Goal: Transaction & Acquisition: Purchase product/service

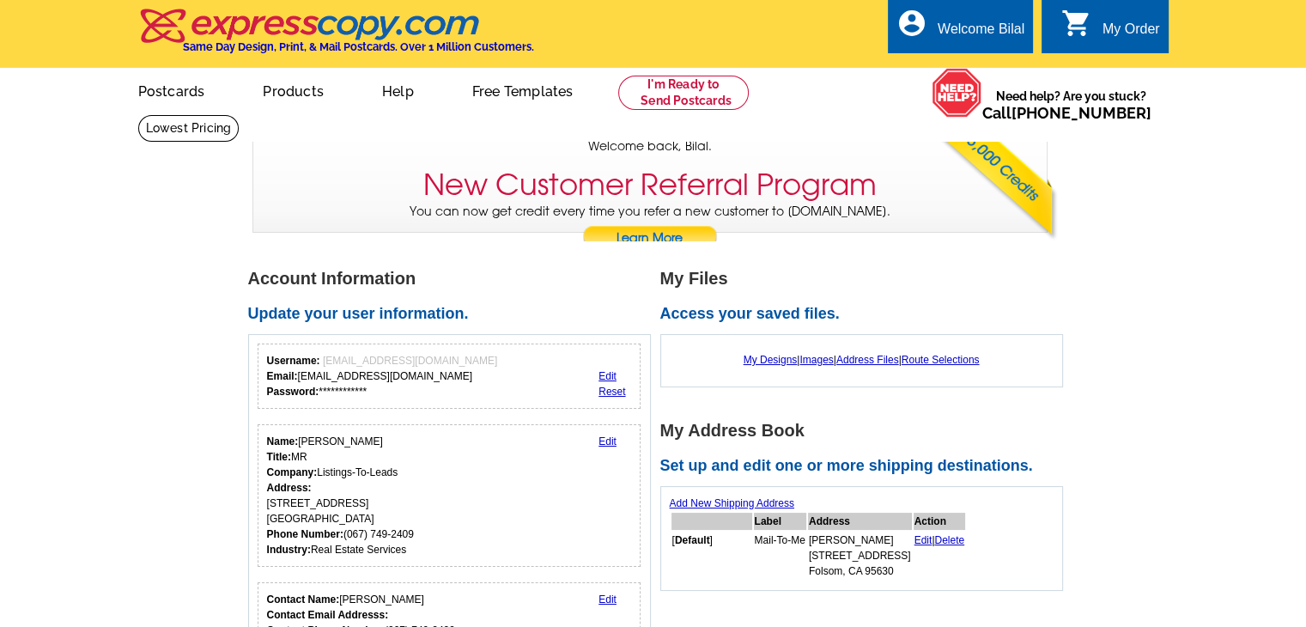
click at [1147, 41] on div "My Order" at bounding box center [1131, 33] width 58 height 24
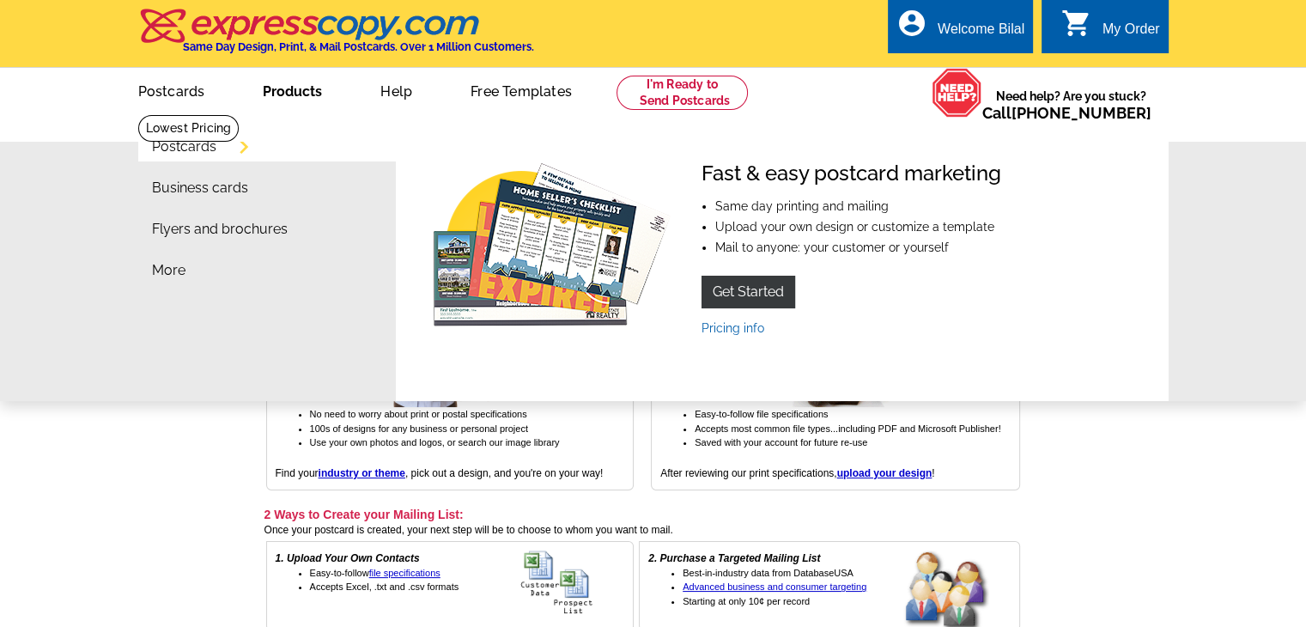
click at [294, 100] on link "Products" at bounding box center [292, 90] width 114 height 40
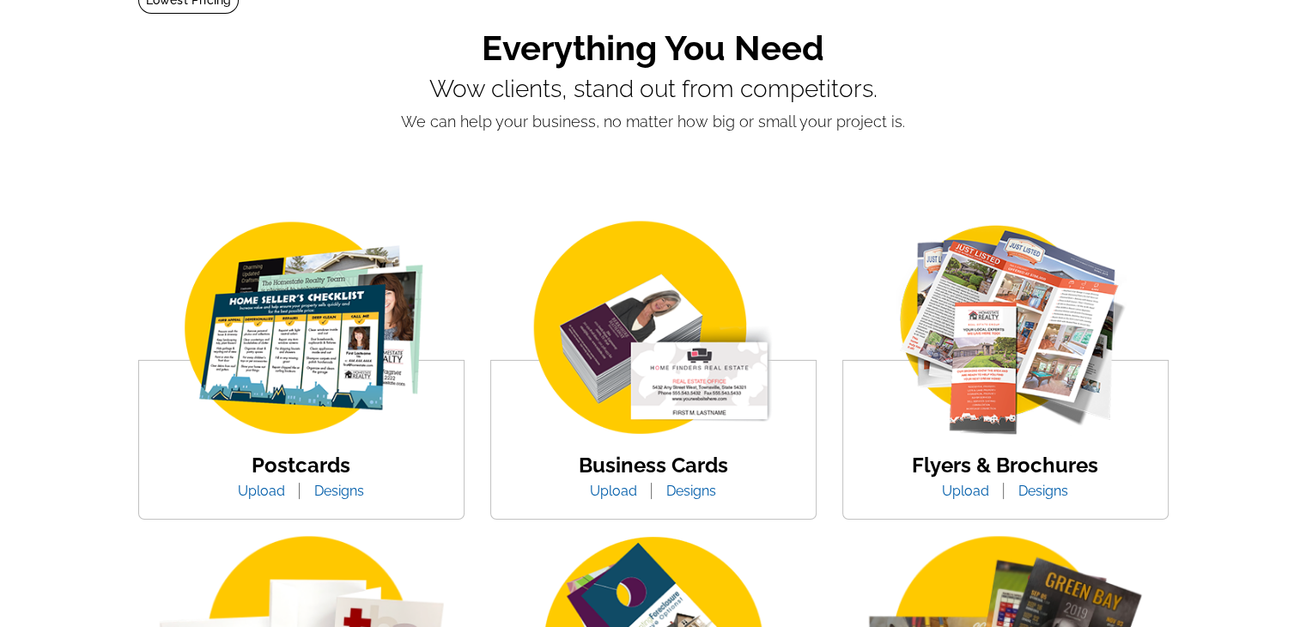
scroll to position [343, 0]
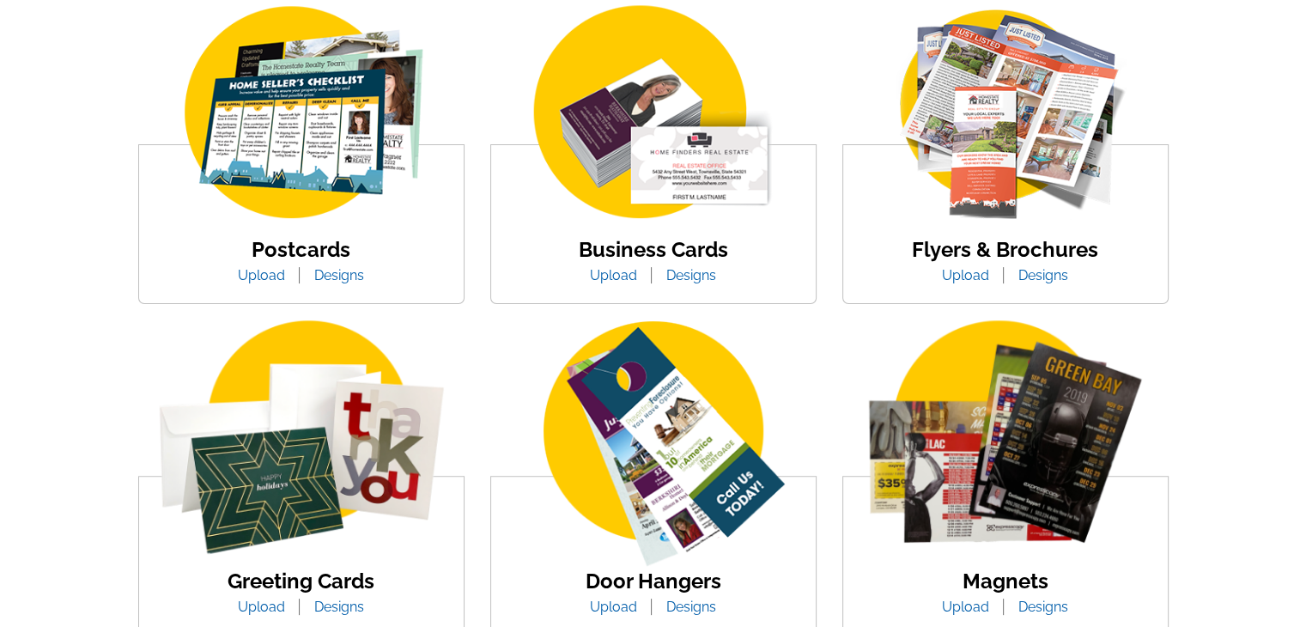
click at [274, 275] on link "Upload" at bounding box center [261, 275] width 73 height 16
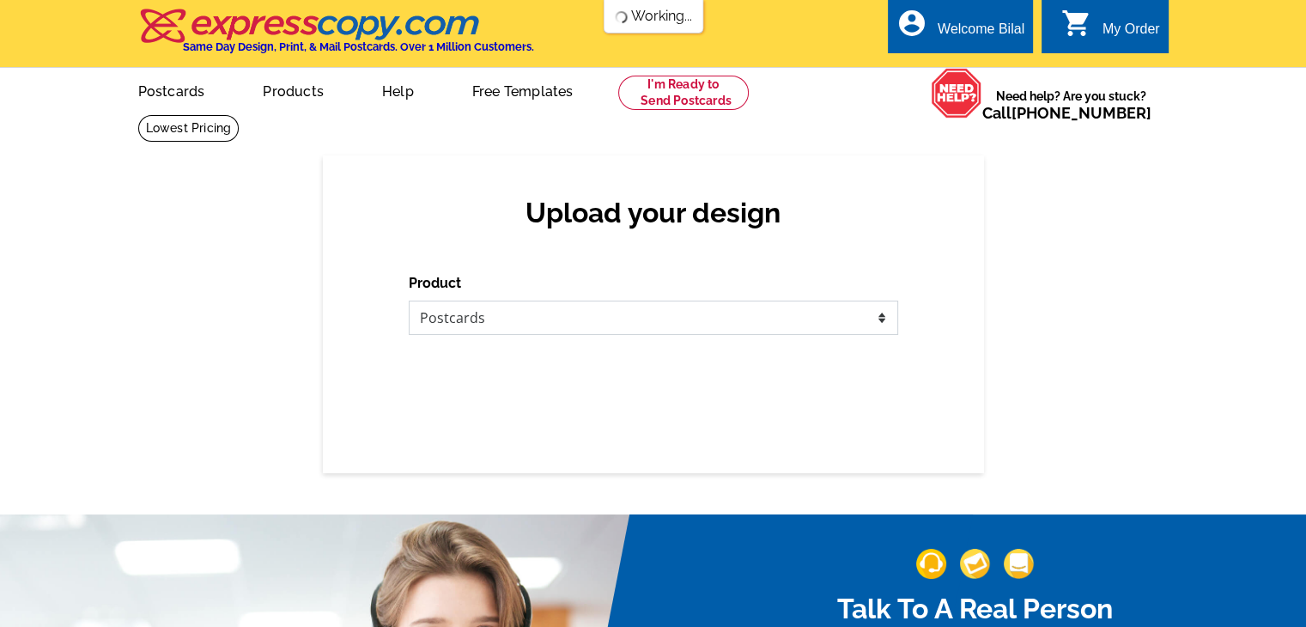
click at [467, 307] on select "Please select the type of file... Postcards Business Cards Letters and flyers G…" at bounding box center [653, 317] width 489 height 34
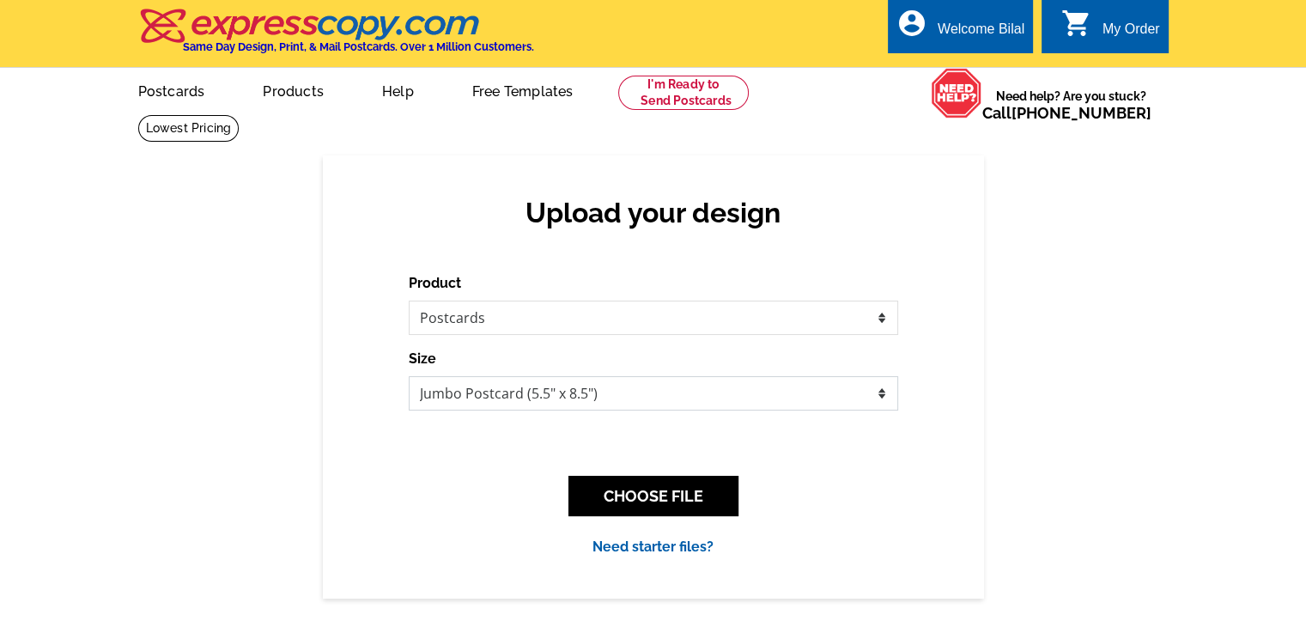
click at [599, 402] on select "Jumbo Postcard (5.5" x 8.5") Regular Postcard (4.25" x 5.6") Panoramic Postcard…" at bounding box center [653, 393] width 489 height 34
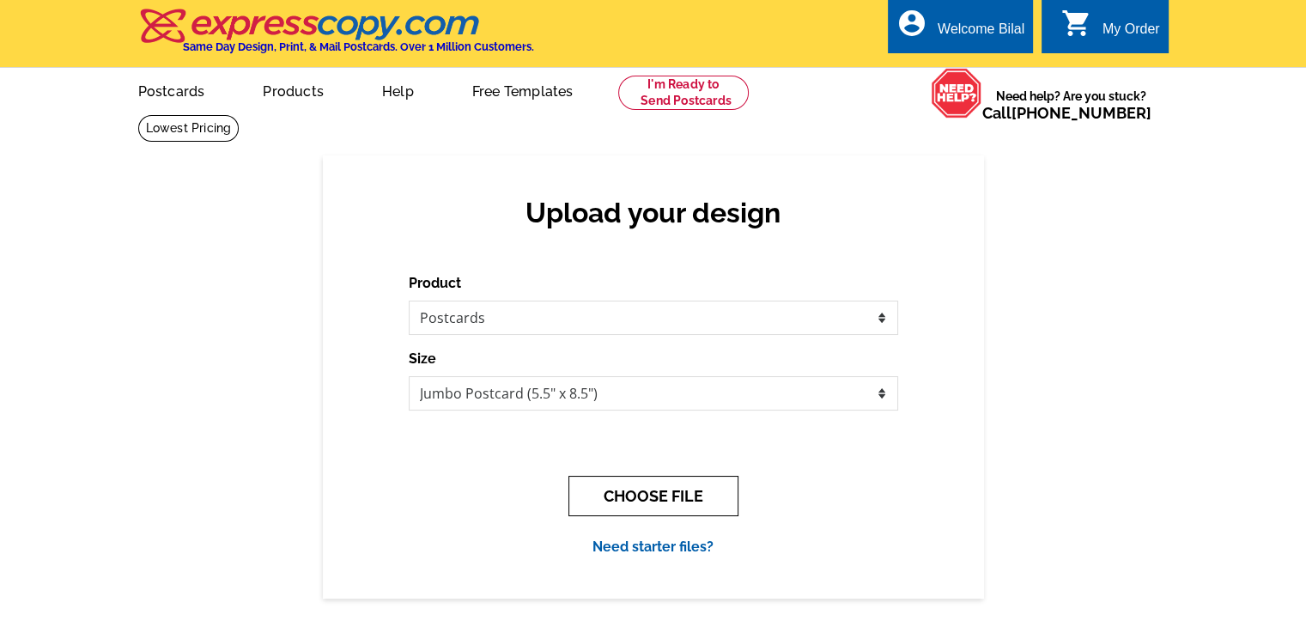
click at [633, 493] on button "CHOOSE FILE" at bounding box center [653, 496] width 170 height 40
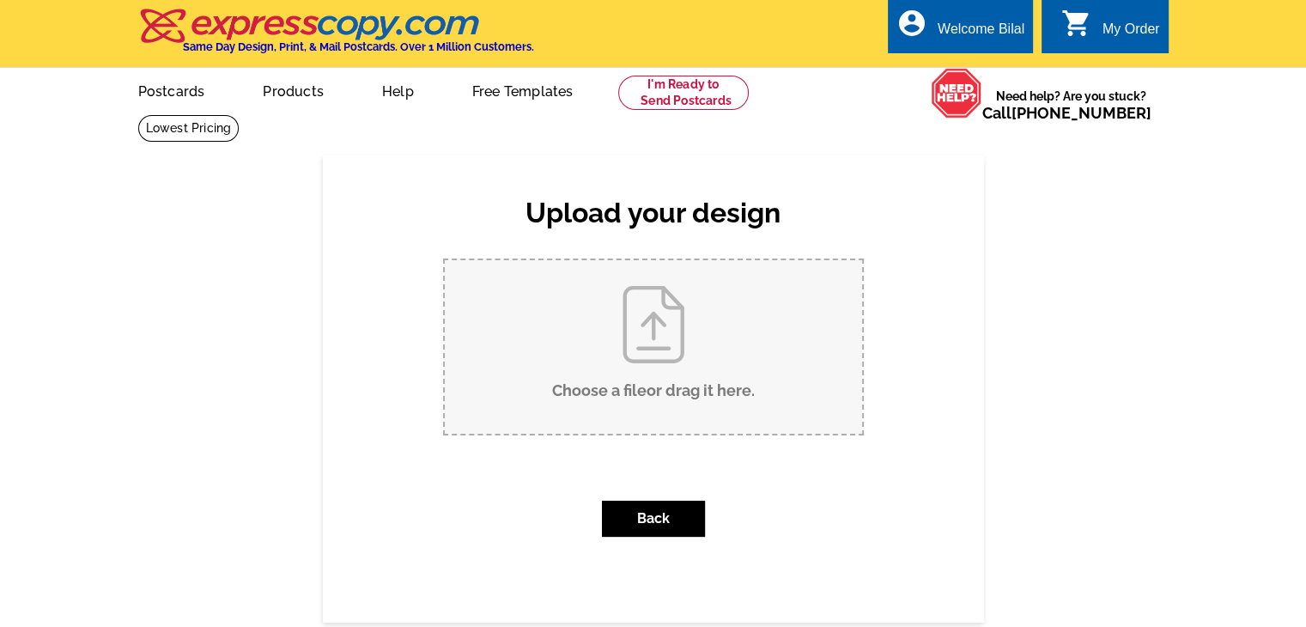
click at [671, 361] on input "Choose a file or drag it here ." at bounding box center [653, 346] width 417 height 173
type input "C:\fakepath\Jumbo Postcard for fsbo-test-city-state.pdf"
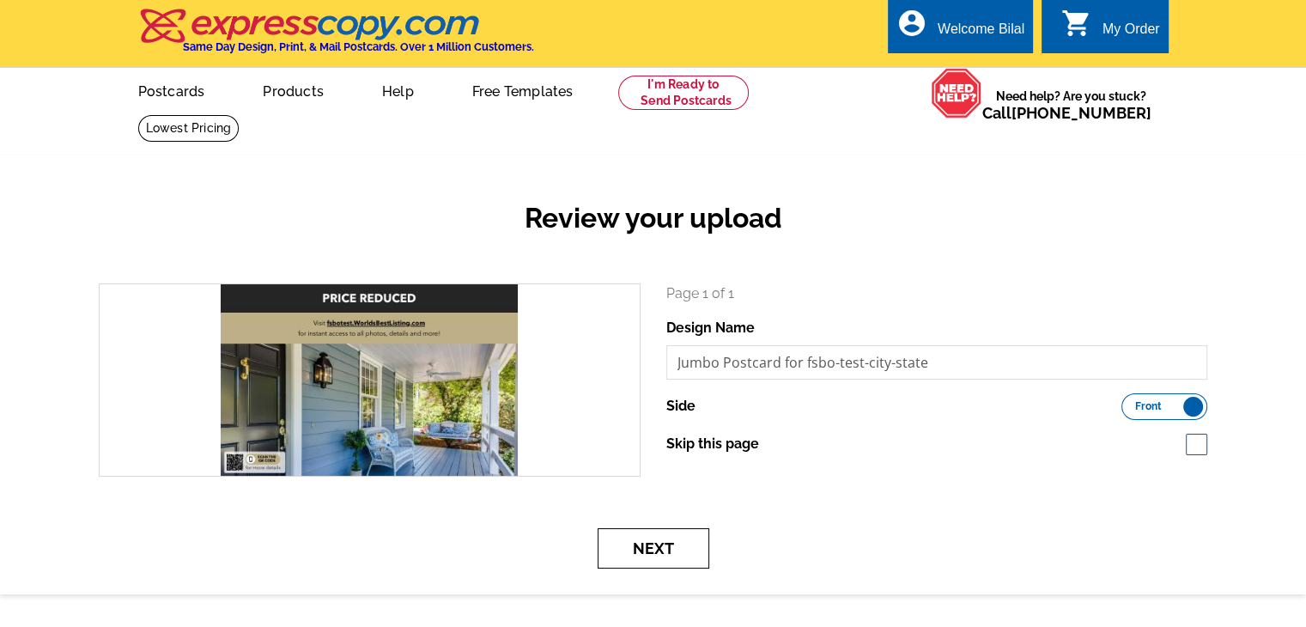
click at [651, 540] on button "Next" at bounding box center [654, 548] width 112 height 40
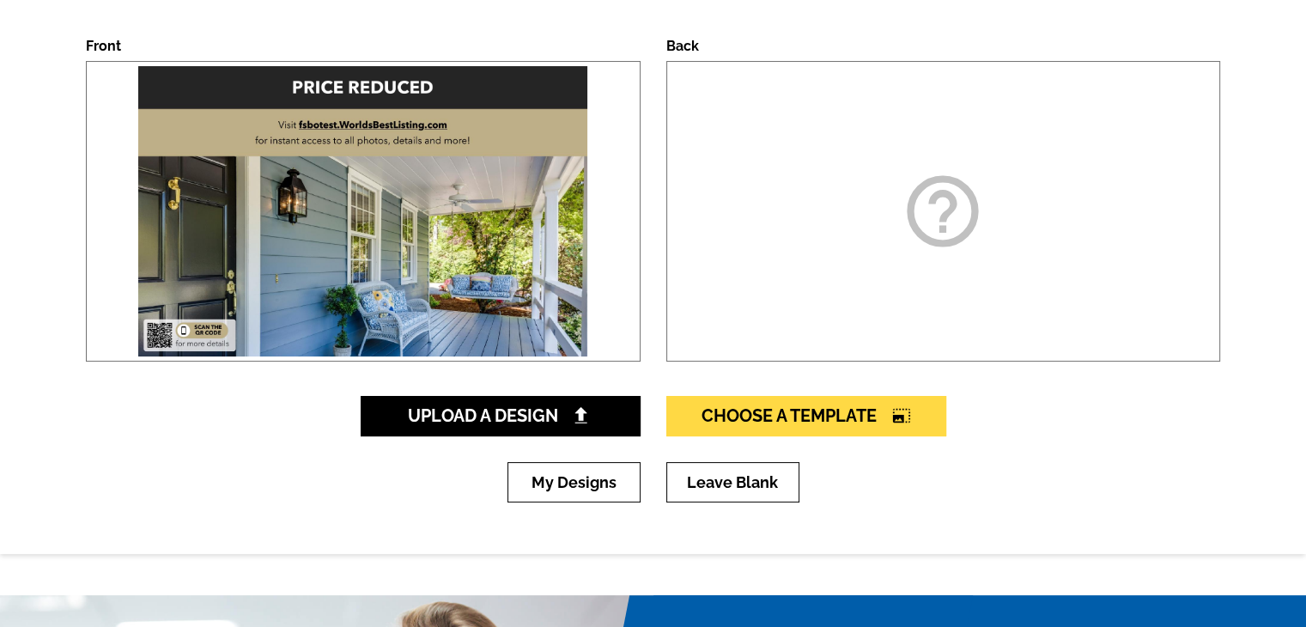
scroll to position [258, 0]
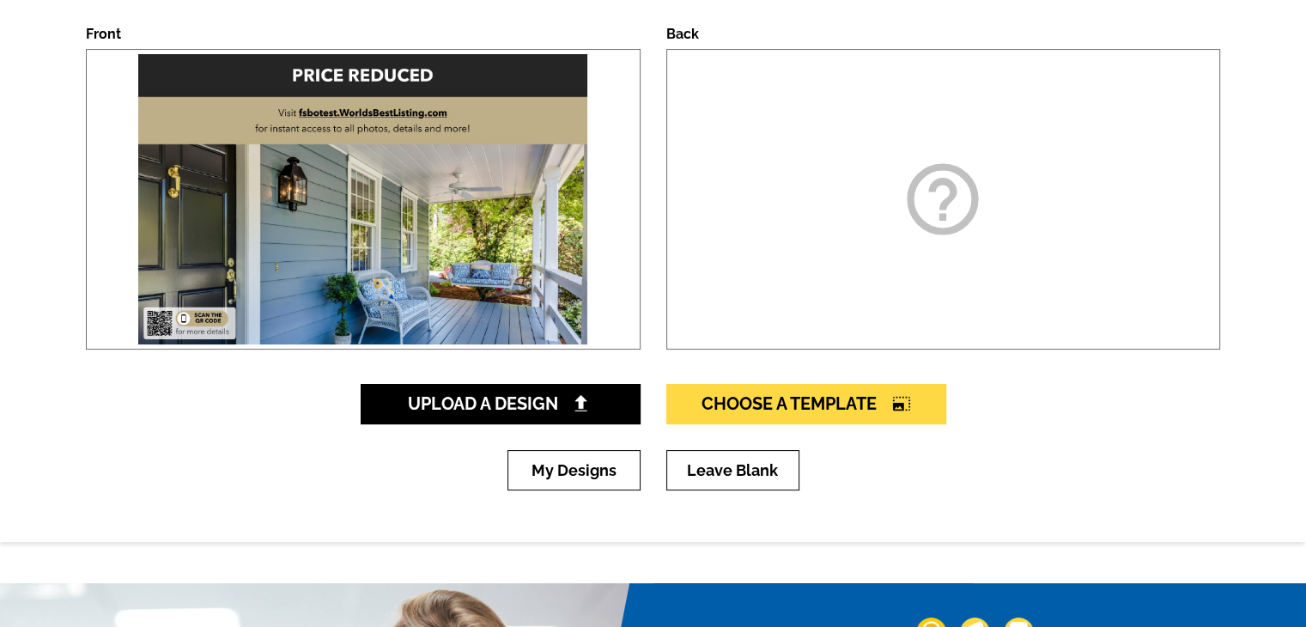
click at [960, 199] on icon "help_outline" at bounding box center [943, 199] width 86 height 86
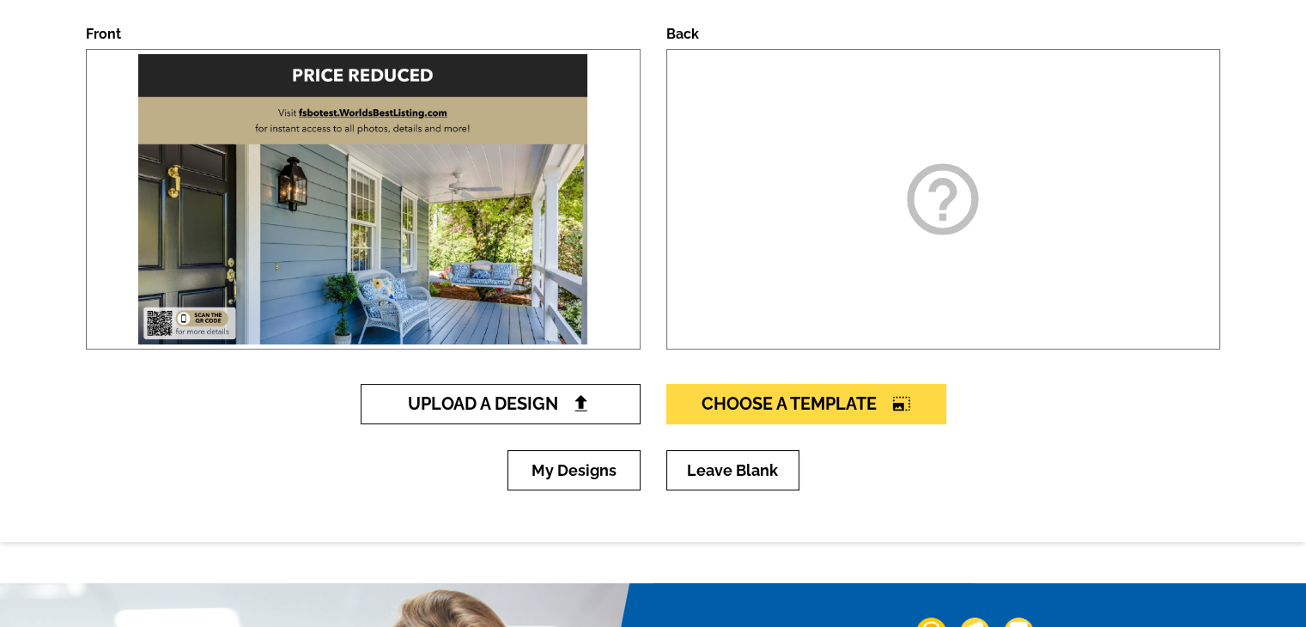
click at [486, 403] on span "Upload A Design" at bounding box center [500, 403] width 185 height 21
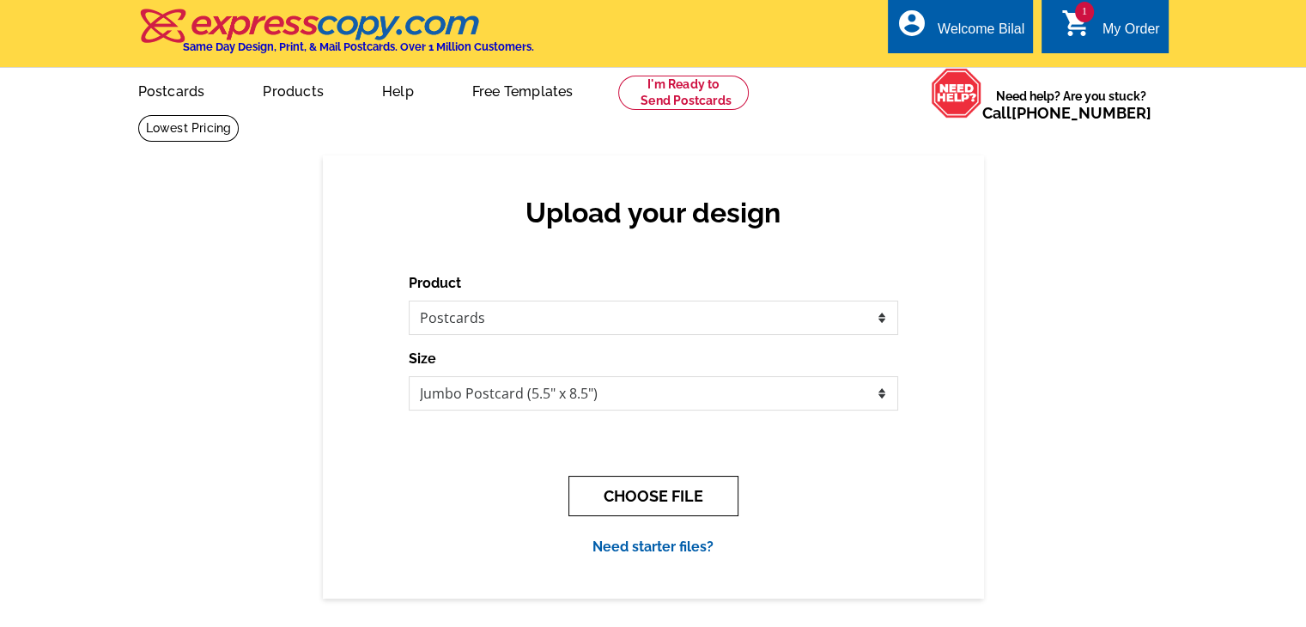
click at [643, 494] on button "CHOOSE FILE" at bounding box center [653, 496] width 170 height 40
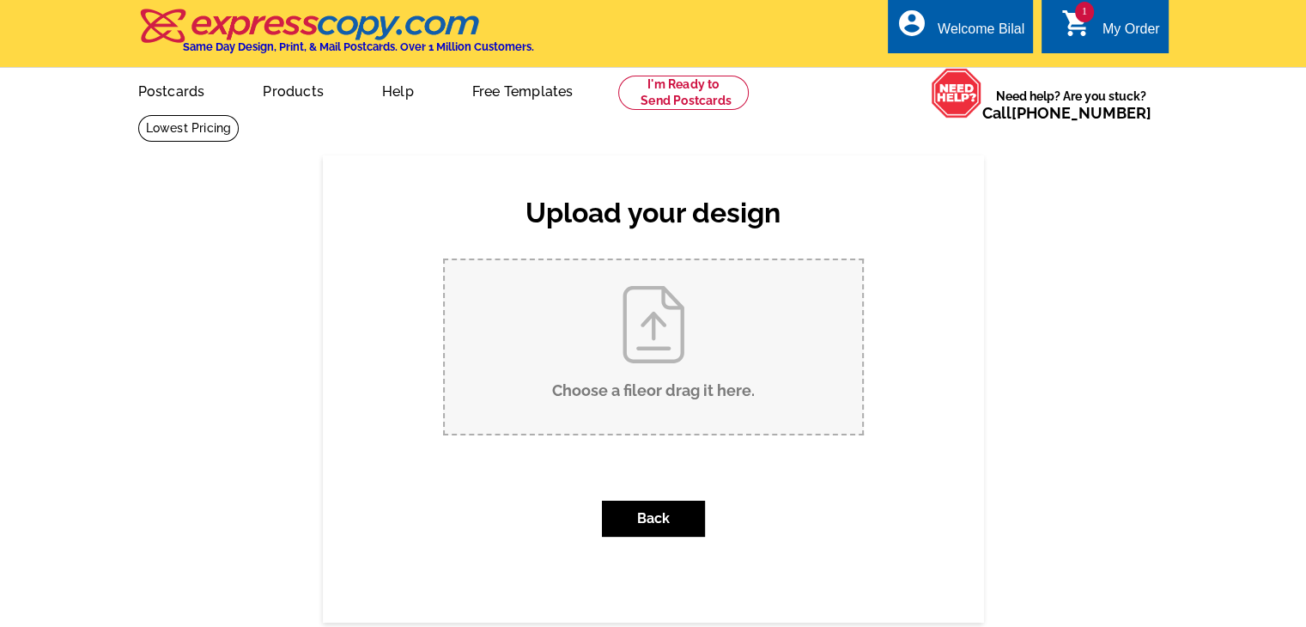
click at [649, 375] on input "Choose a file or drag it here ." at bounding box center [653, 346] width 417 height 173
type input "C:\fakepath\Jumbo Postcard for fsbo-test-city-state back.pdf"
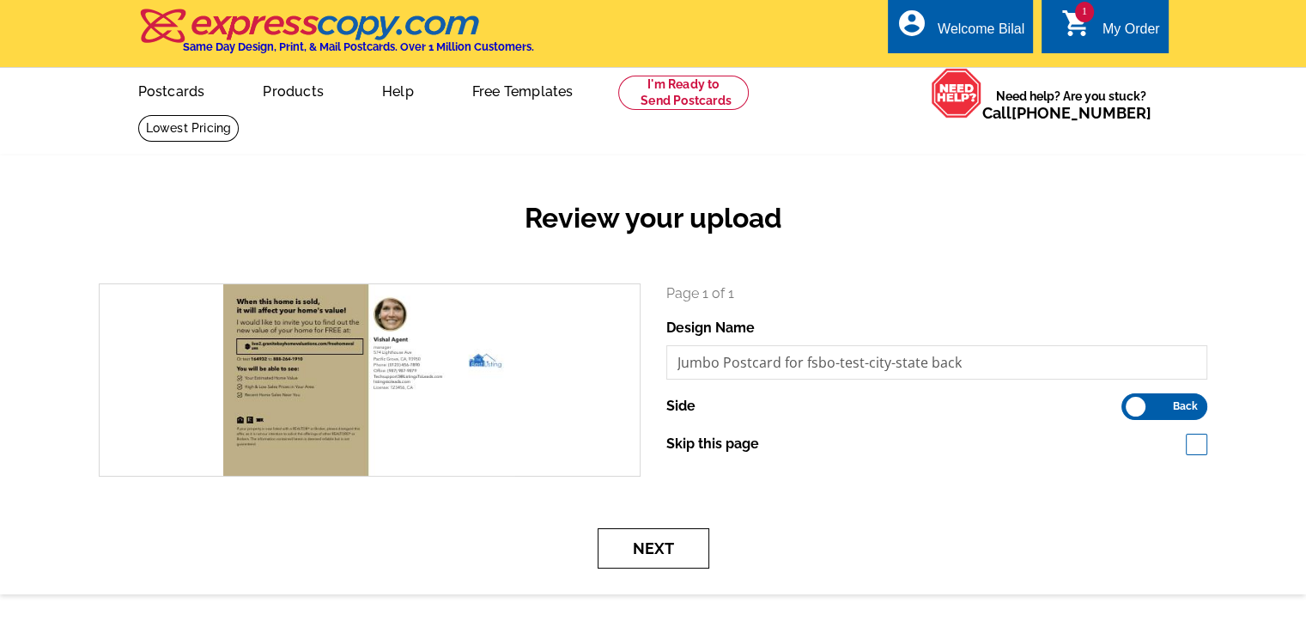
click at [683, 549] on button "Next" at bounding box center [654, 548] width 112 height 40
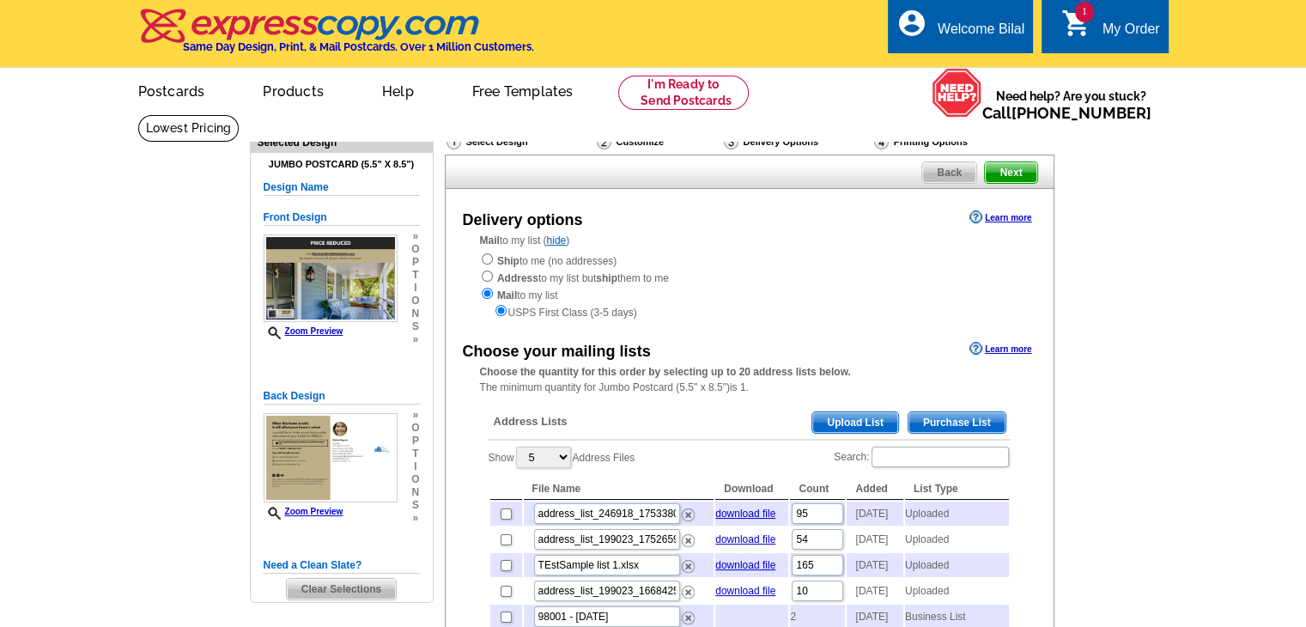
drag, startPoint x: 527, startPoint y: 315, endPoint x: 597, endPoint y: 319, distance: 69.7
click at [597, 319] on div "USPS First Class (3-5 days)" at bounding box center [749, 311] width 539 height 17
click at [489, 264] on input "radio" at bounding box center [487, 258] width 11 height 11
radio input "true"
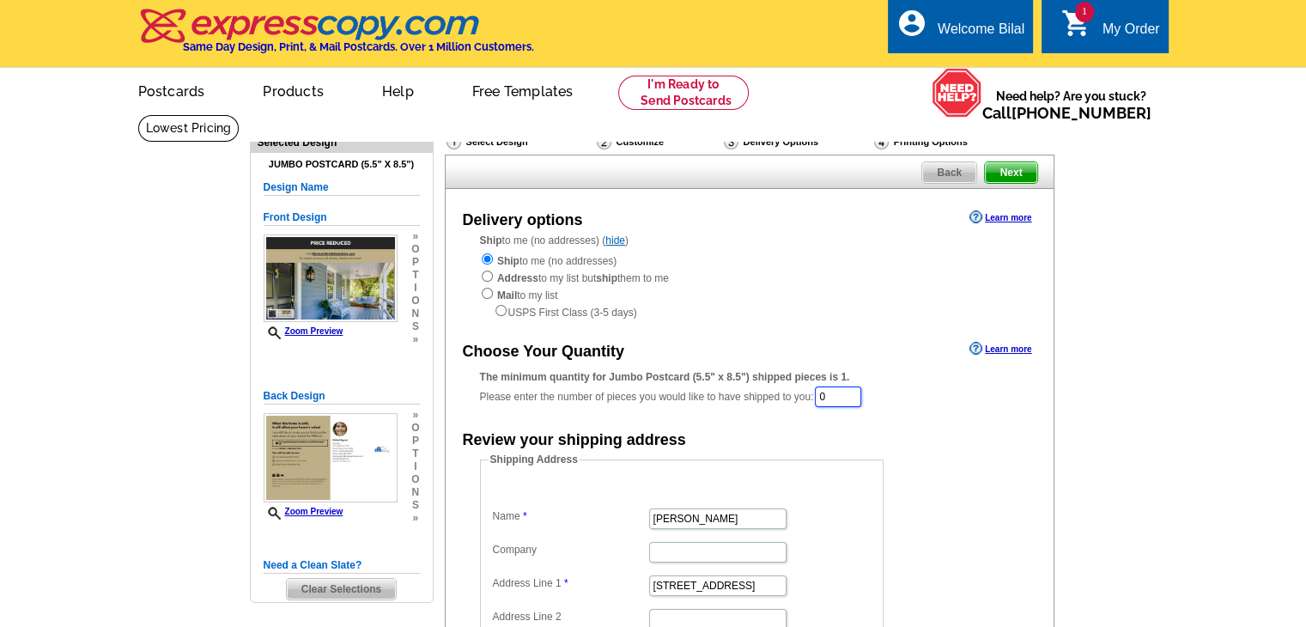
click at [845, 396] on input "0" at bounding box center [838, 396] width 46 height 21
type input "50"
click at [1199, 443] on main "Need Help? call 800-260-5887, chat with support, or have our designers make som…" at bounding box center [653, 529] width 1306 height 830
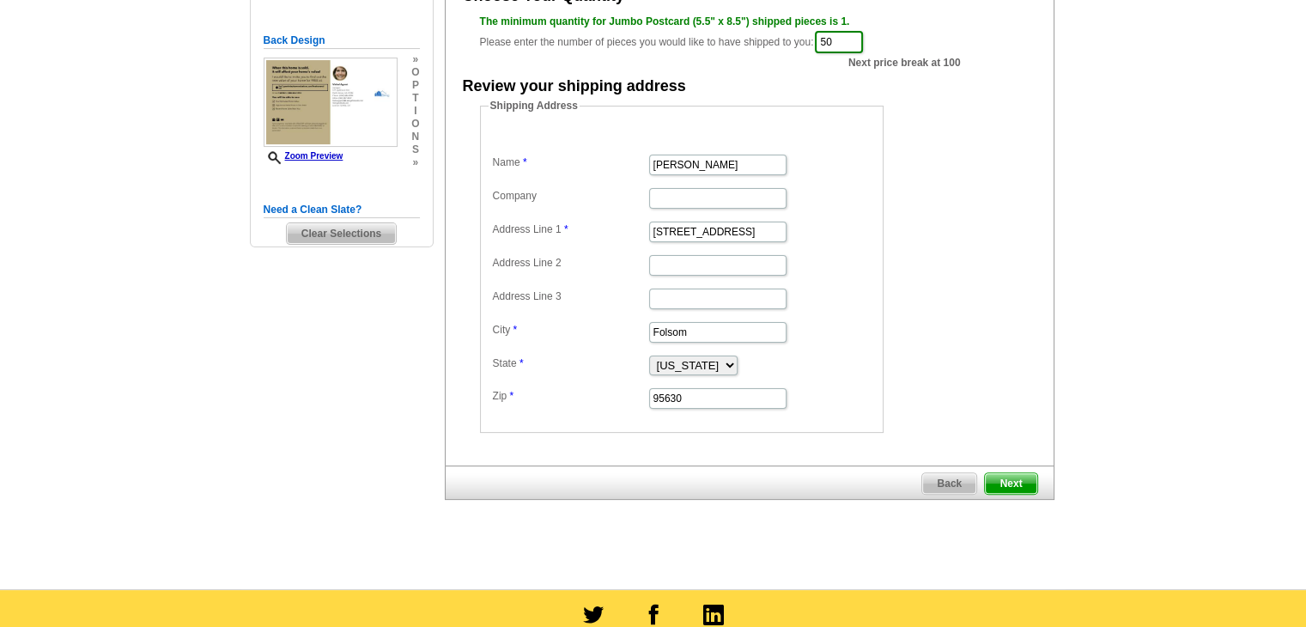
scroll to position [429, 0]
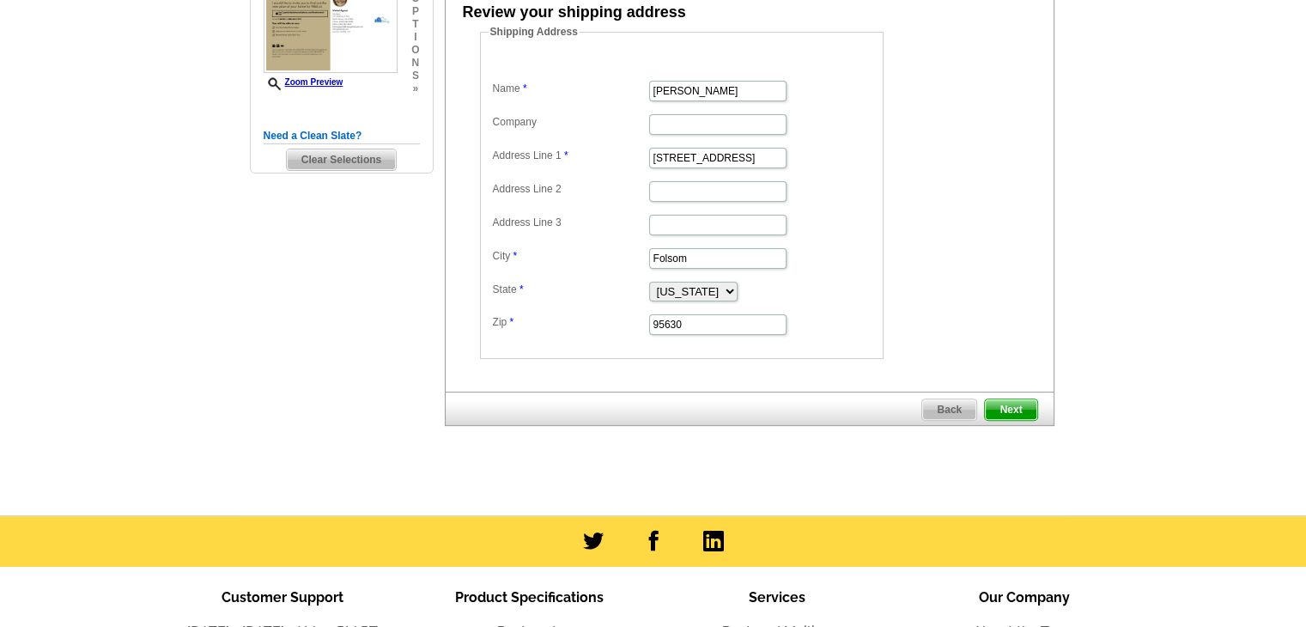
click at [1004, 410] on span "Next" at bounding box center [1011, 409] width 52 height 21
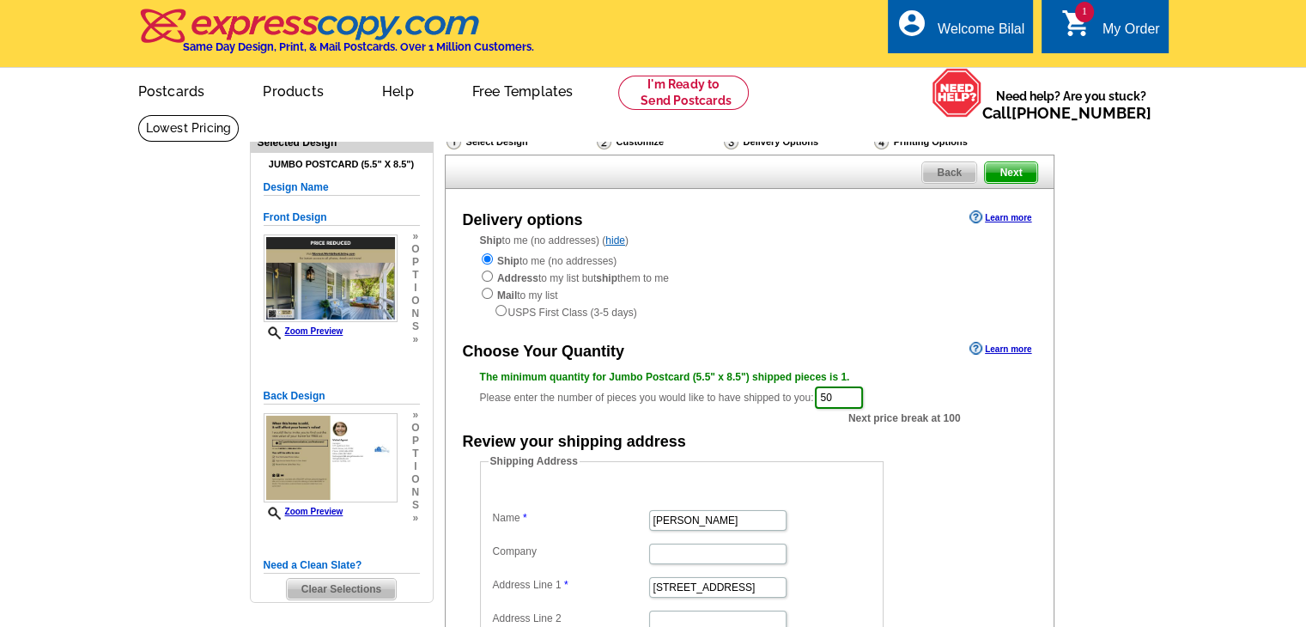
scroll to position [0, 0]
click at [863, 398] on input "50" at bounding box center [839, 397] width 48 height 22
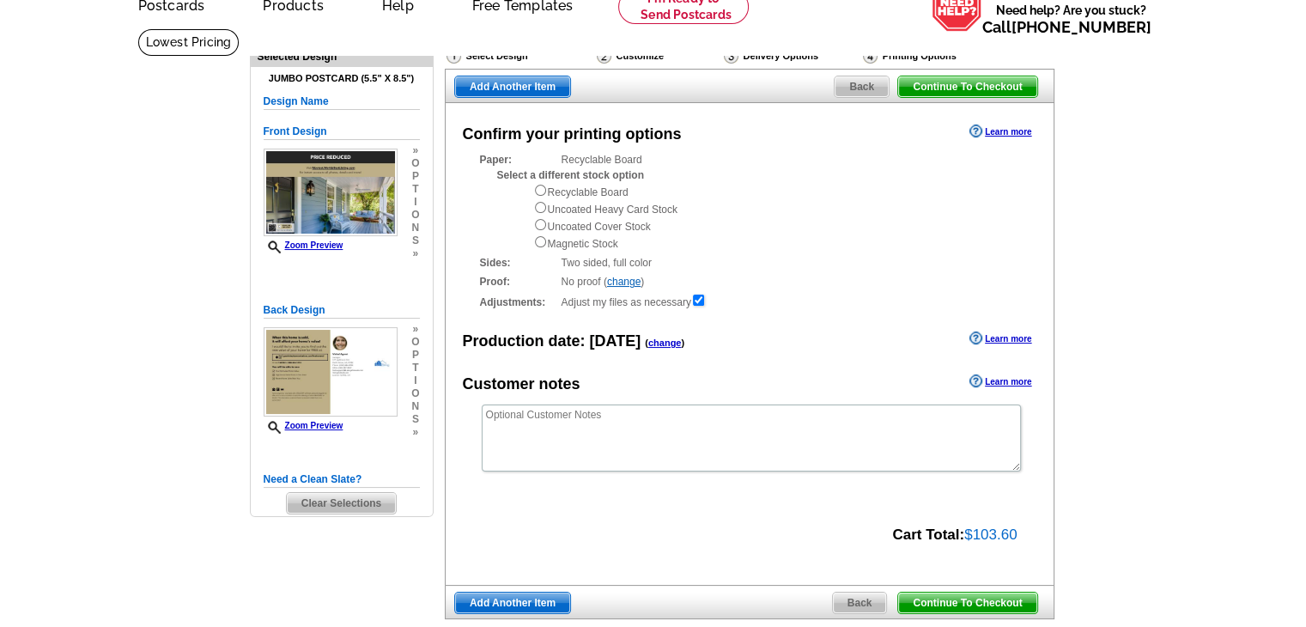
scroll to position [55, 0]
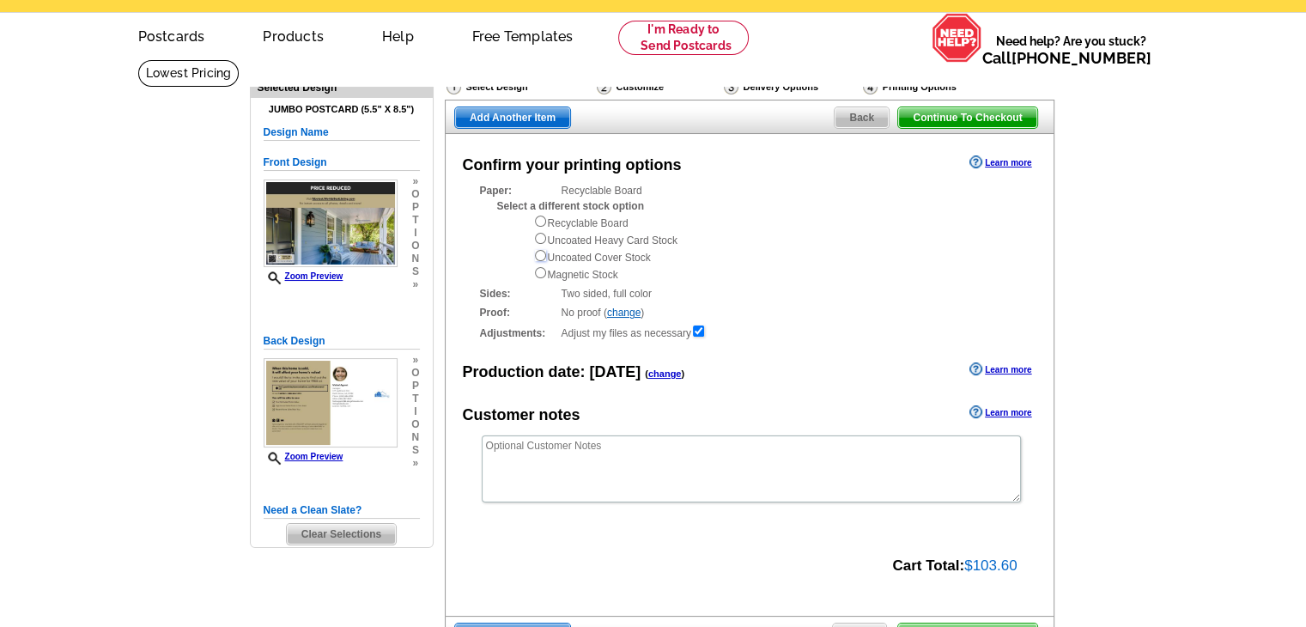
click at [541, 260] on input "radio" at bounding box center [540, 255] width 11 height 11
radio input "true"
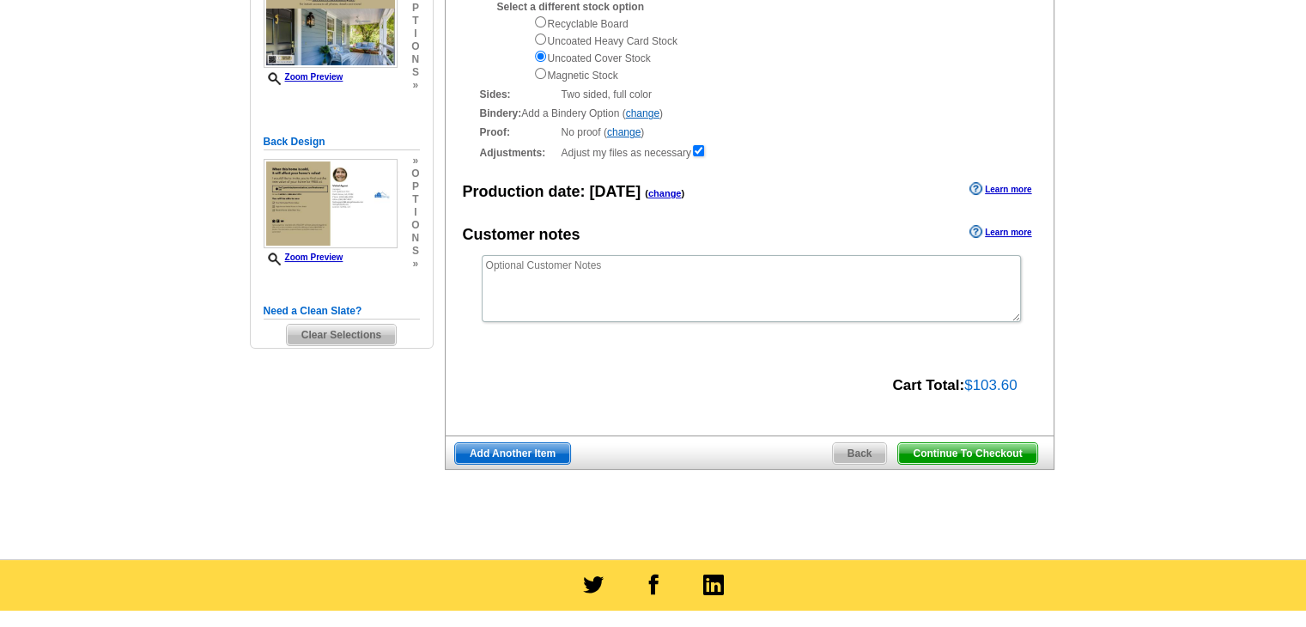
scroll to position [258, 0]
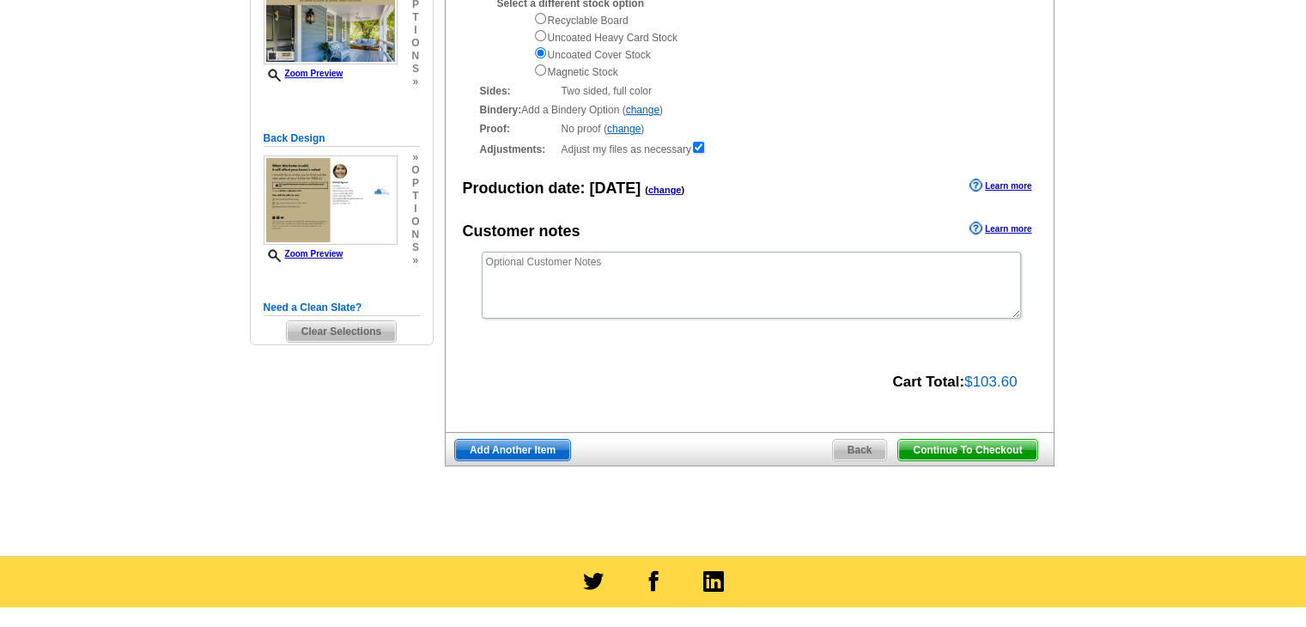
click at [928, 448] on span "Continue To Checkout" at bounding box center [967, 450] width 138 height 21
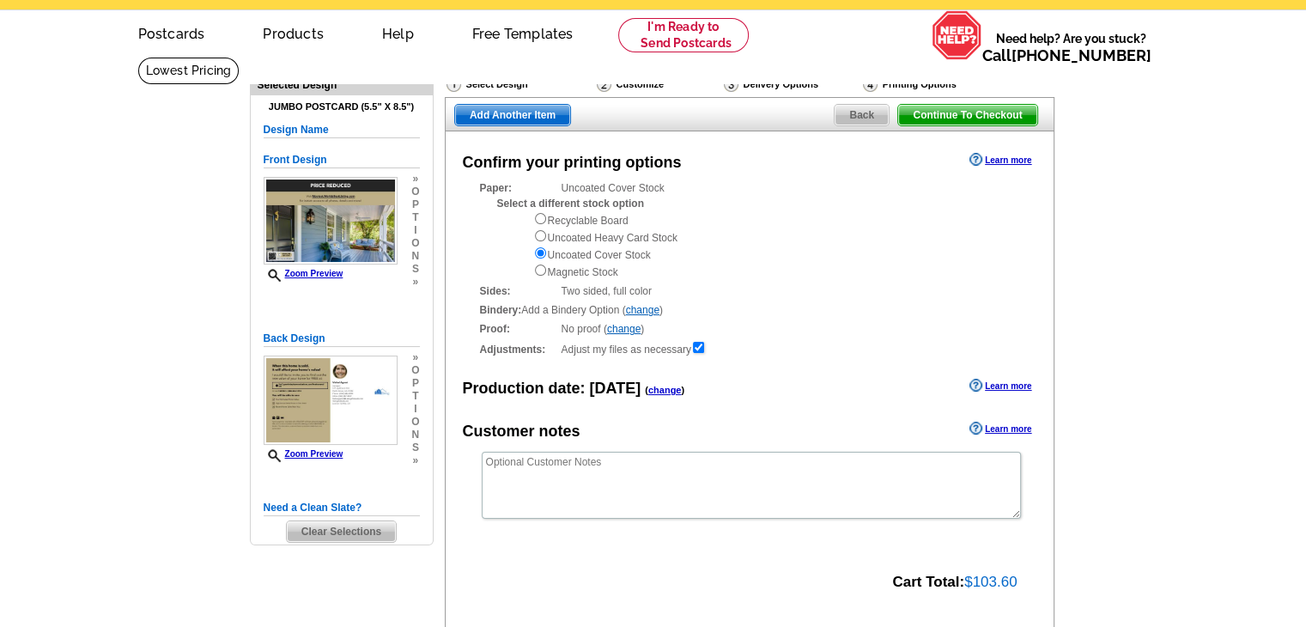
scroll to position [0, 0]
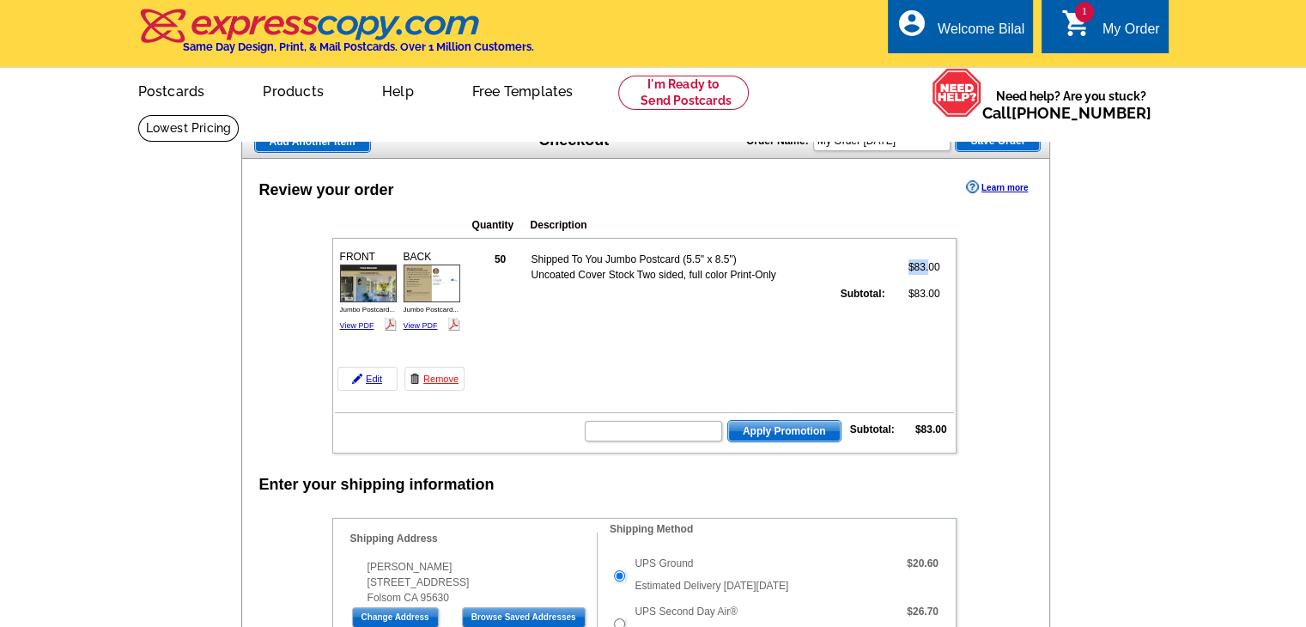
drag, startPoint x: 889, startPoint y: 264, endPoint x: 932, endPoint y: 269, distance: 43.1
click at [932, 269] on td "$83.00" at bounding box center [914, 267] width 53 height 33
click at [313, 146] on span "Add Another Item" at bounding box center [312, 141] width 115 height 21
click at [1092, 43] on div "1 shopping_cart My Order" at bounding box center [1104, 26] width 126 height 54
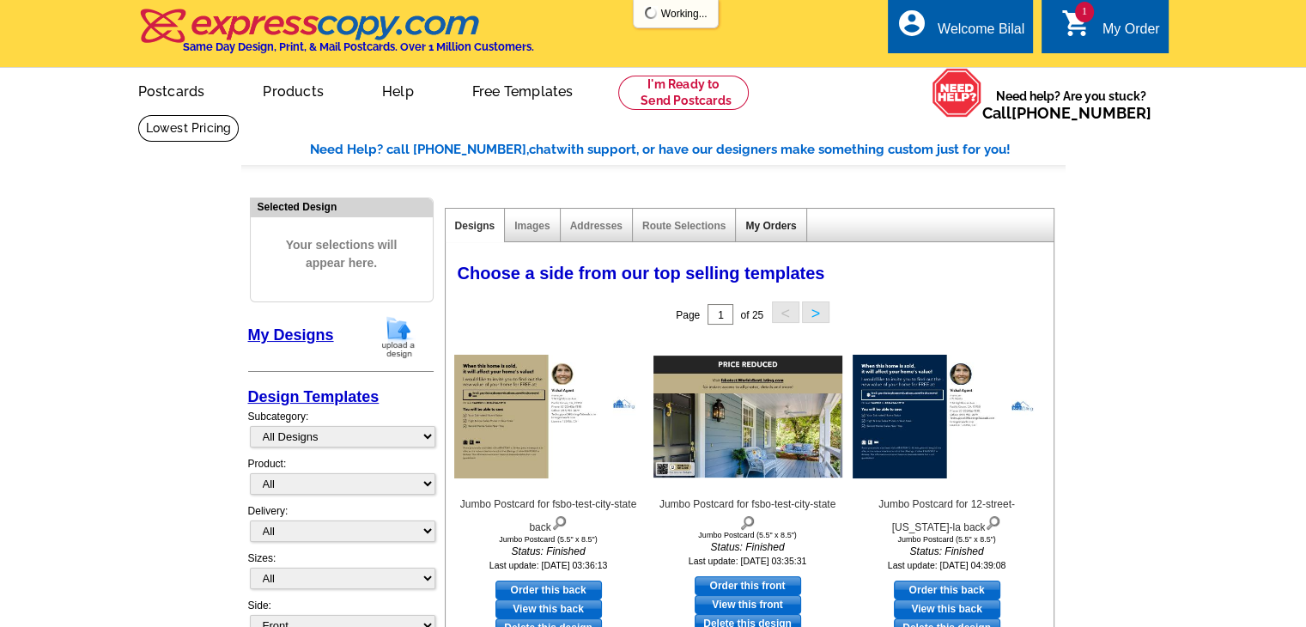
click at [764, 229] on link "My Orders" at bounding box center [770, 226] width 51 height 12
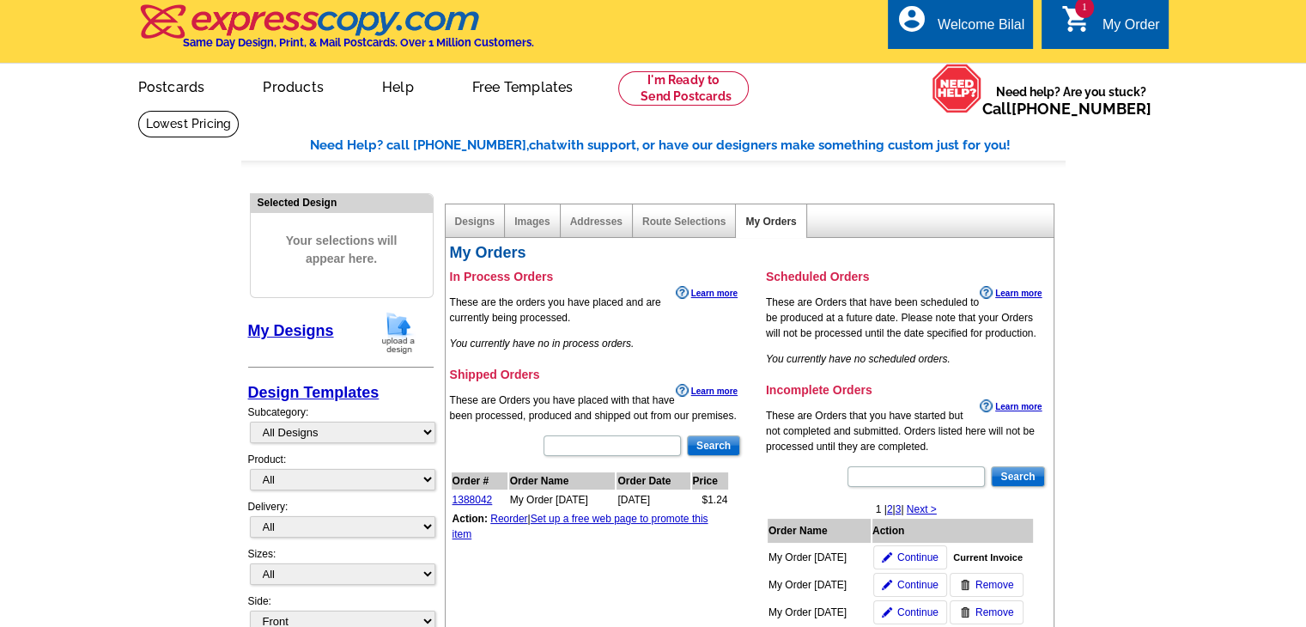
scroll to position [86, 0]
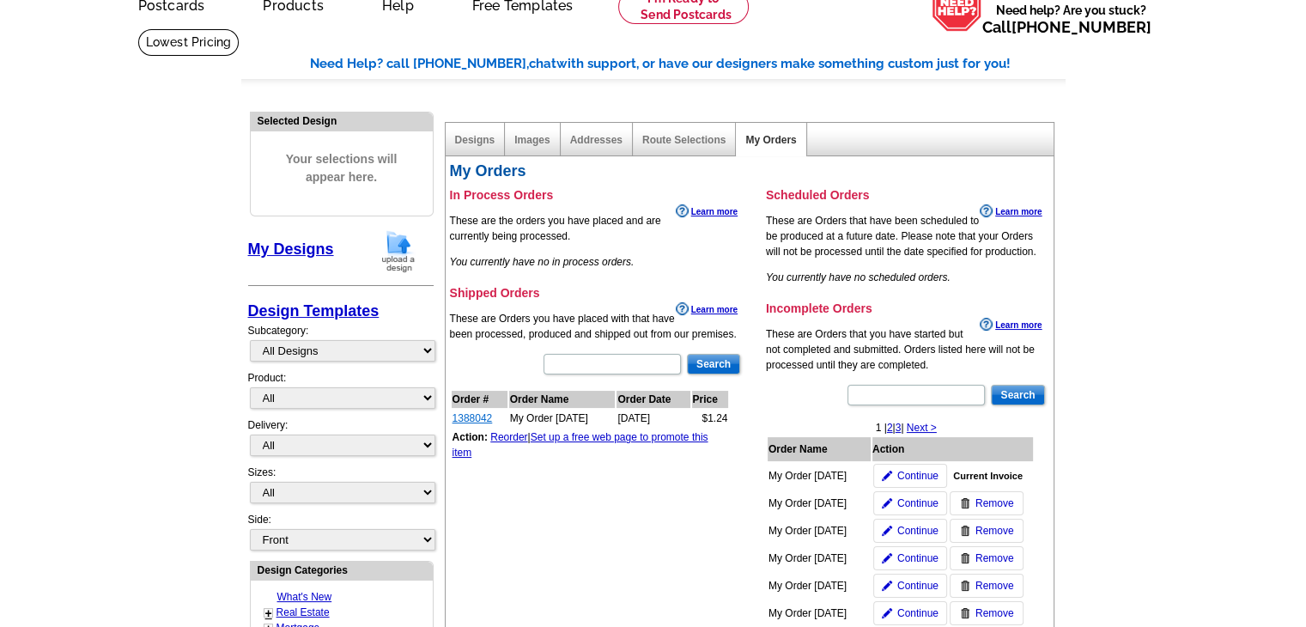
click at [480, 415] on link "1388042" at bounding box center [472, 418] width 40 height 12
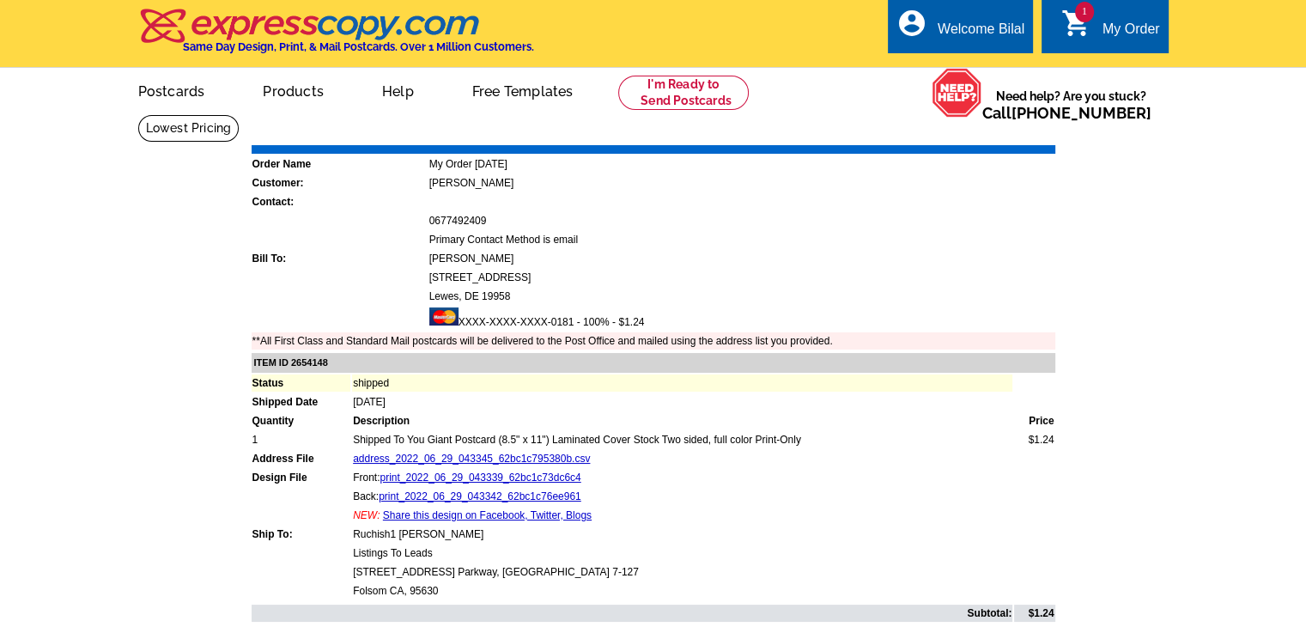
click at [1084, 32] on icon "shopping_cart" at bounding box center [1076, 23] width 31 height 31
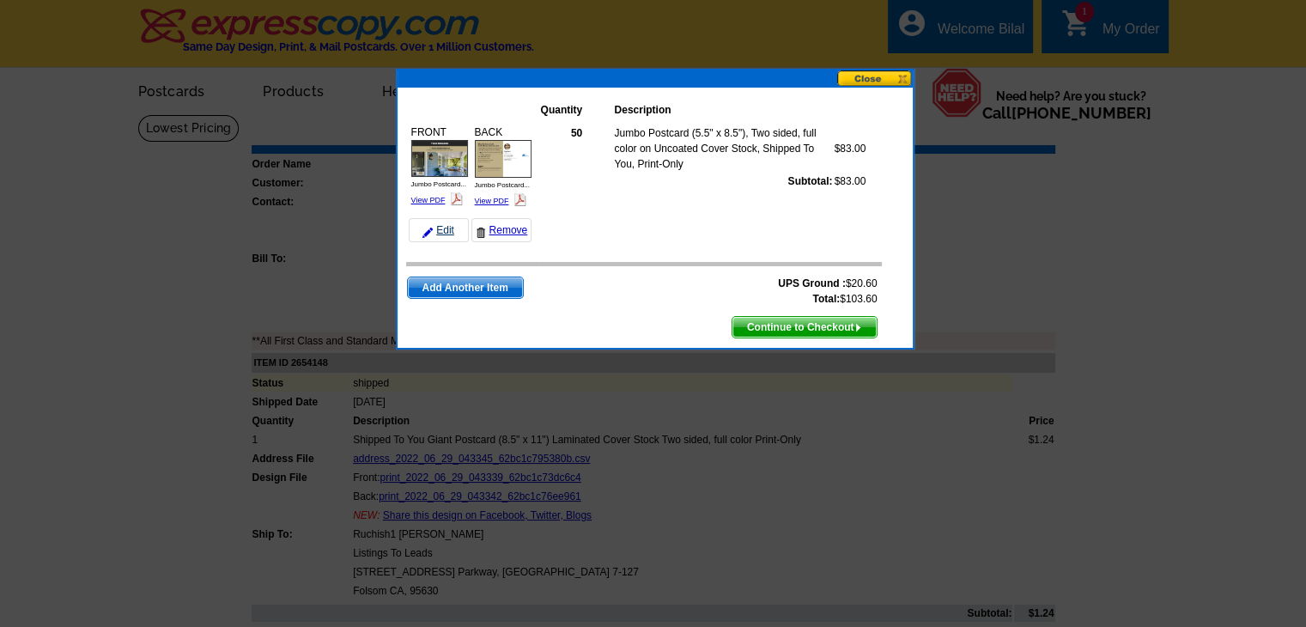
click at [424, 228] on img at bounding box center [427, 233] width 10 height 10
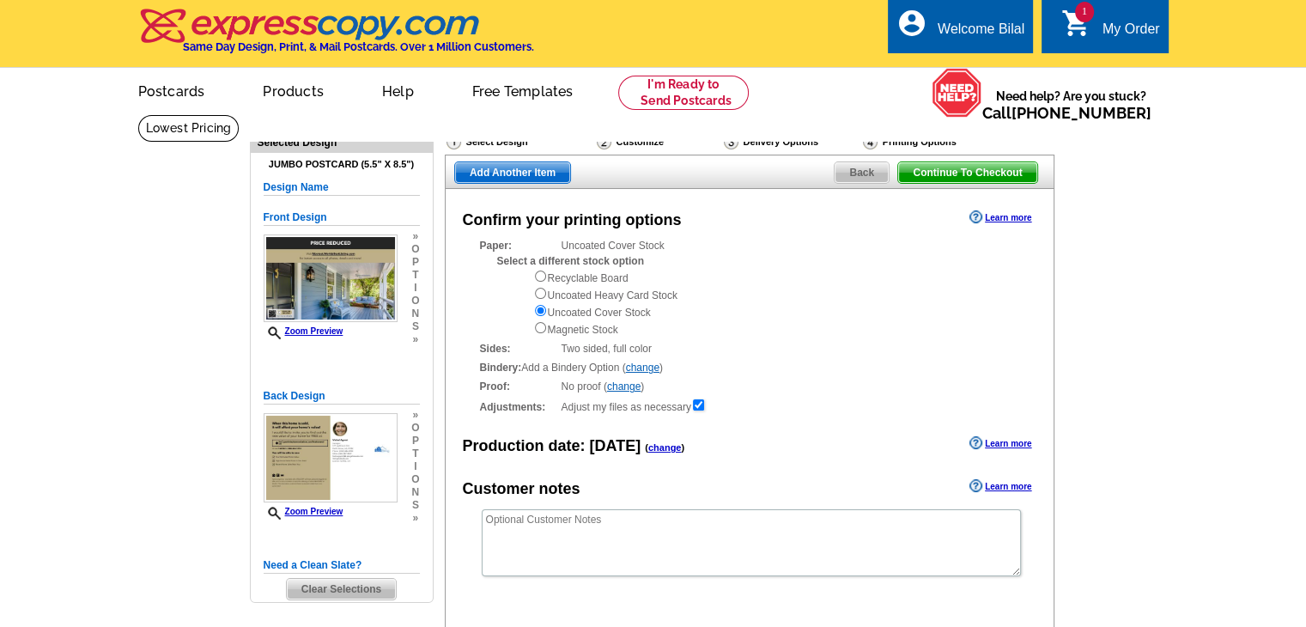
click at [865, 176] on span "Back" at bounding box center [861, 172] width 54 height 21
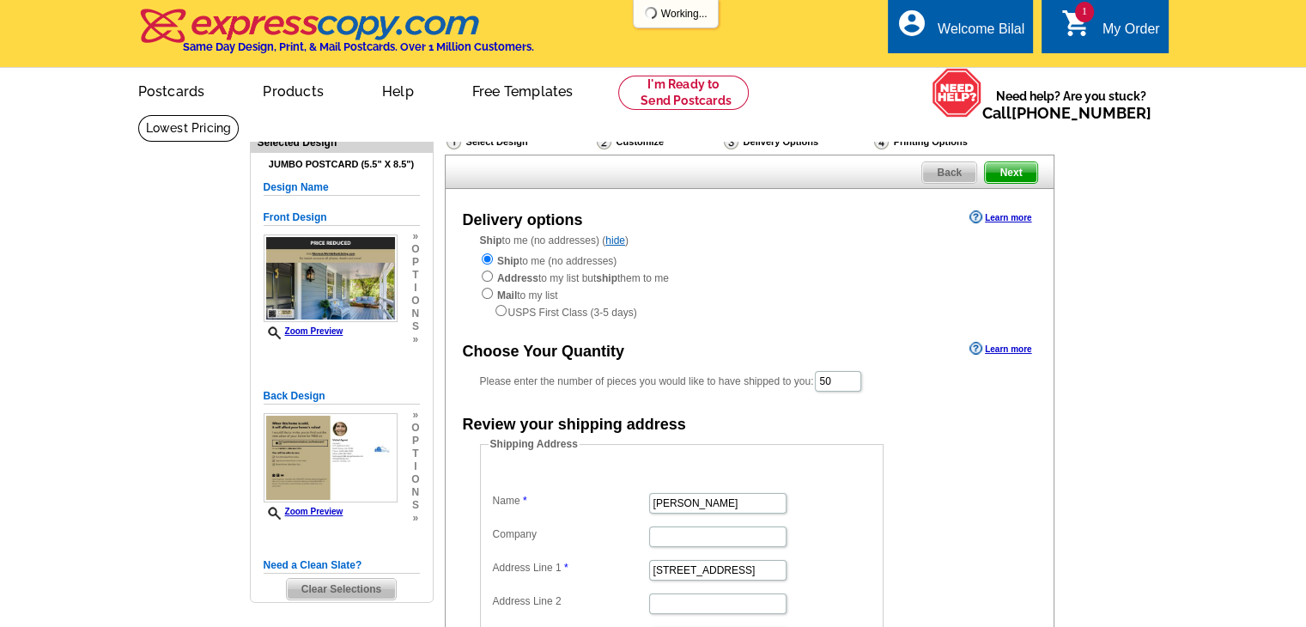
click at [568, 288] on div "Ship to me (no addresses) Address to my list but ship them to me Mail to my lis…" at bounding box center [749, 286] width 539 height 69
click at [574, 282] on div "Ship to me (no addresses) Address to my list but ship them to me Mail to my lis…" at bounding box center [749, 286] width 539 height 69
click at [487, 277] on input "radio" at bounding box center [487, 275] width 11 height 11
radio input "true"
click at [488, 299] on input "radio" at bounding box center [487, 293] width 11 height 11
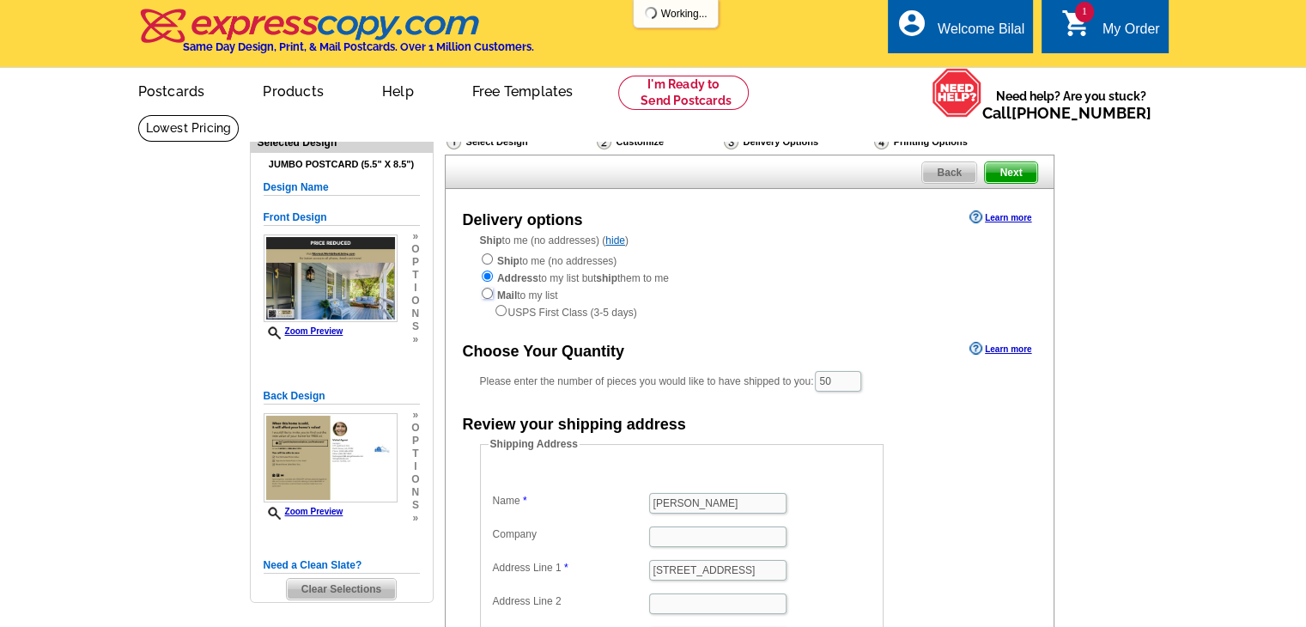
radio input "true"
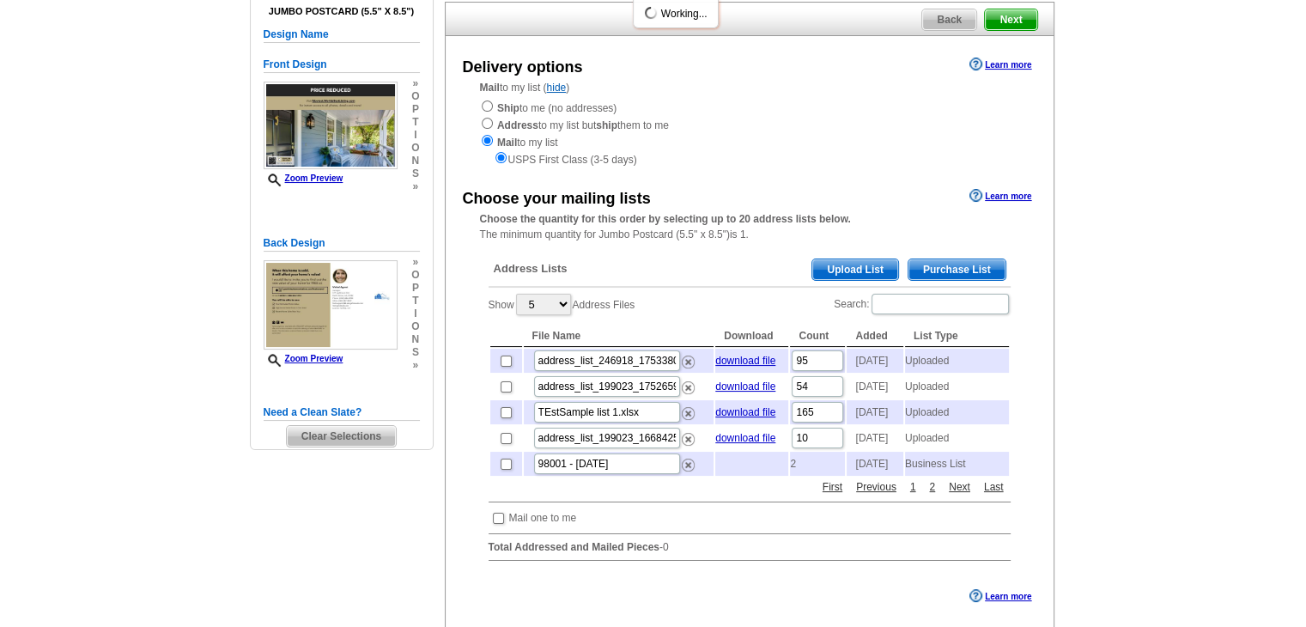
scroll to position [172, 0]
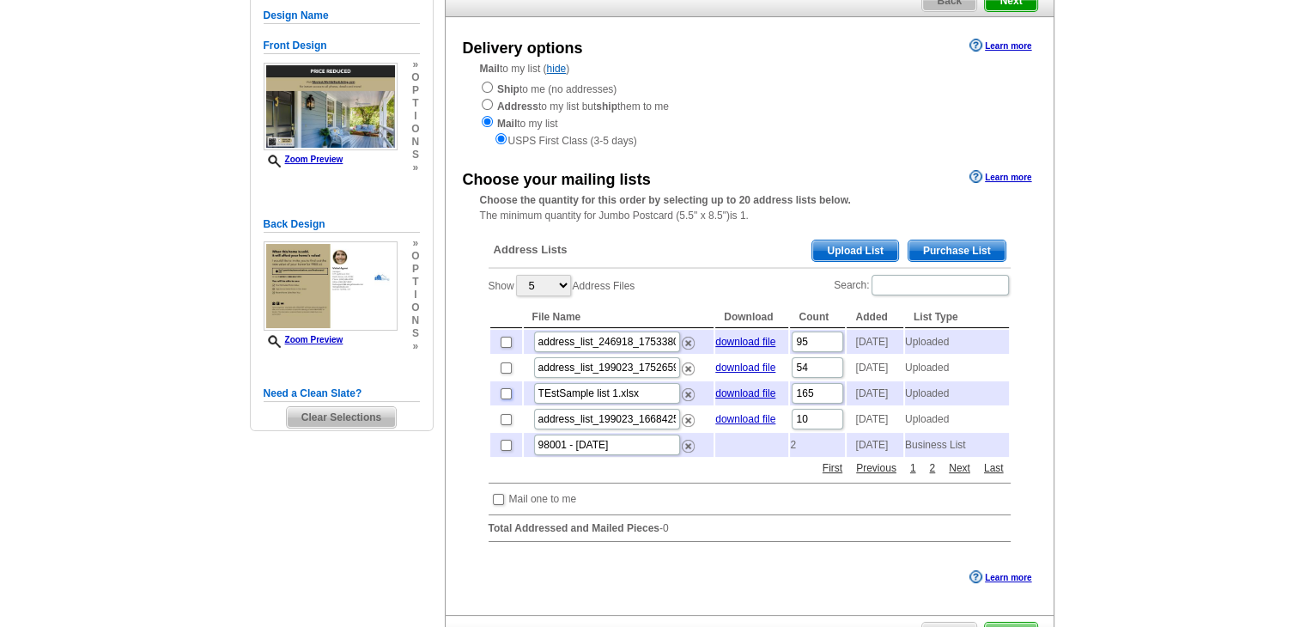
click at [506, 399] on input "checkbox" at bounding box center [506, 393] width 11 height 11
checkbox input "true"
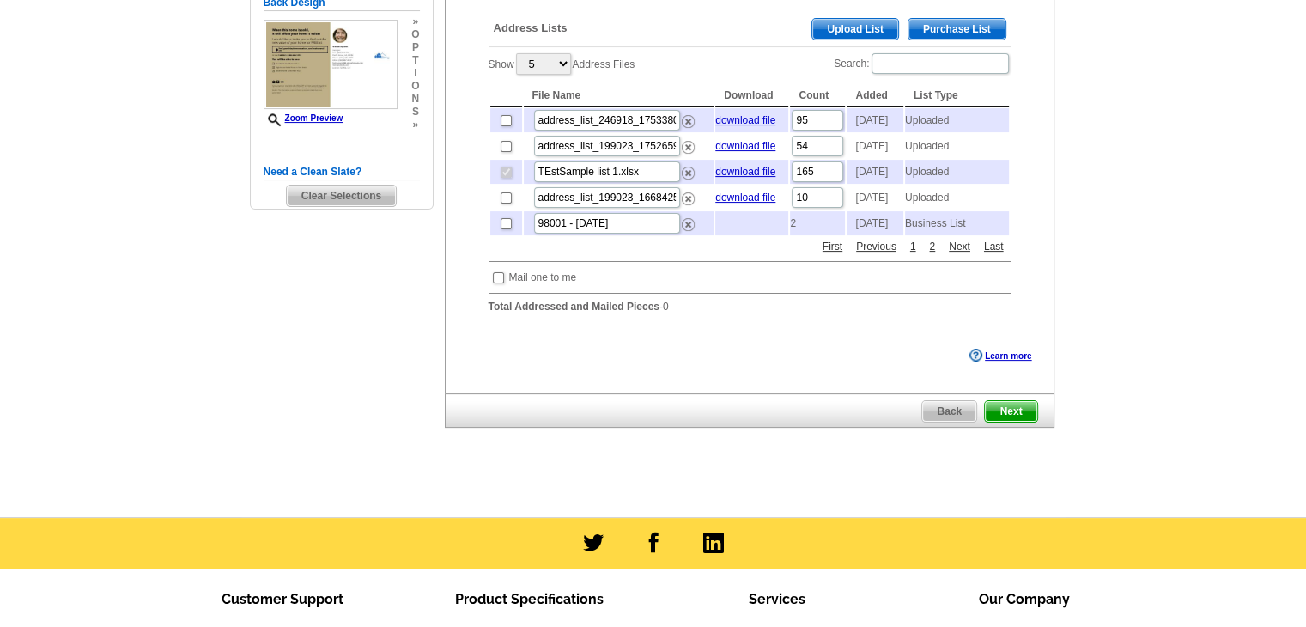
scroll to position [429, 0]
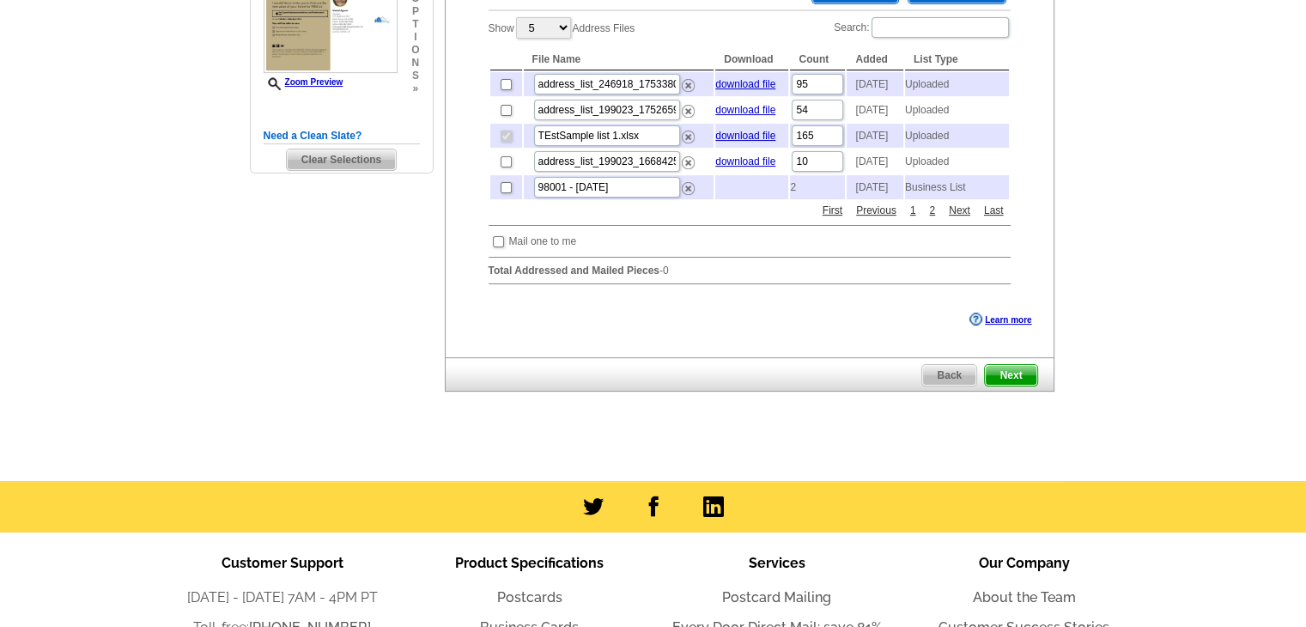
click at [1010, 385] on span "Next" at bounding box center [1011, 375] width 52 height 21
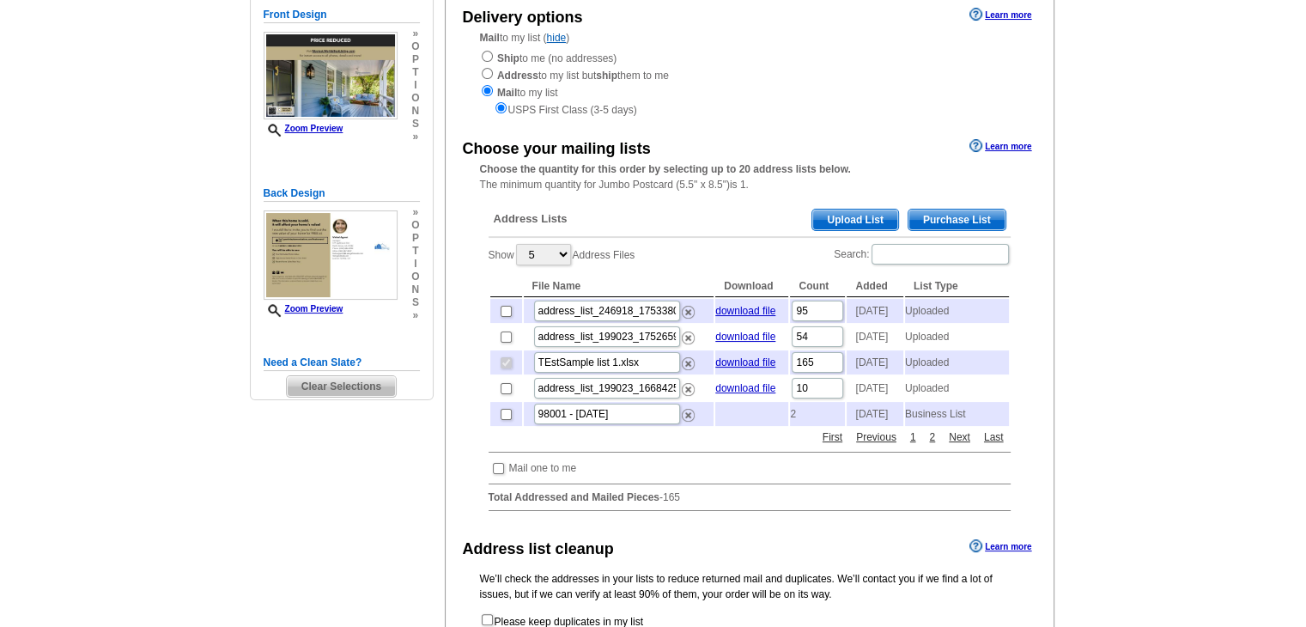
scroll to position [343, 0]
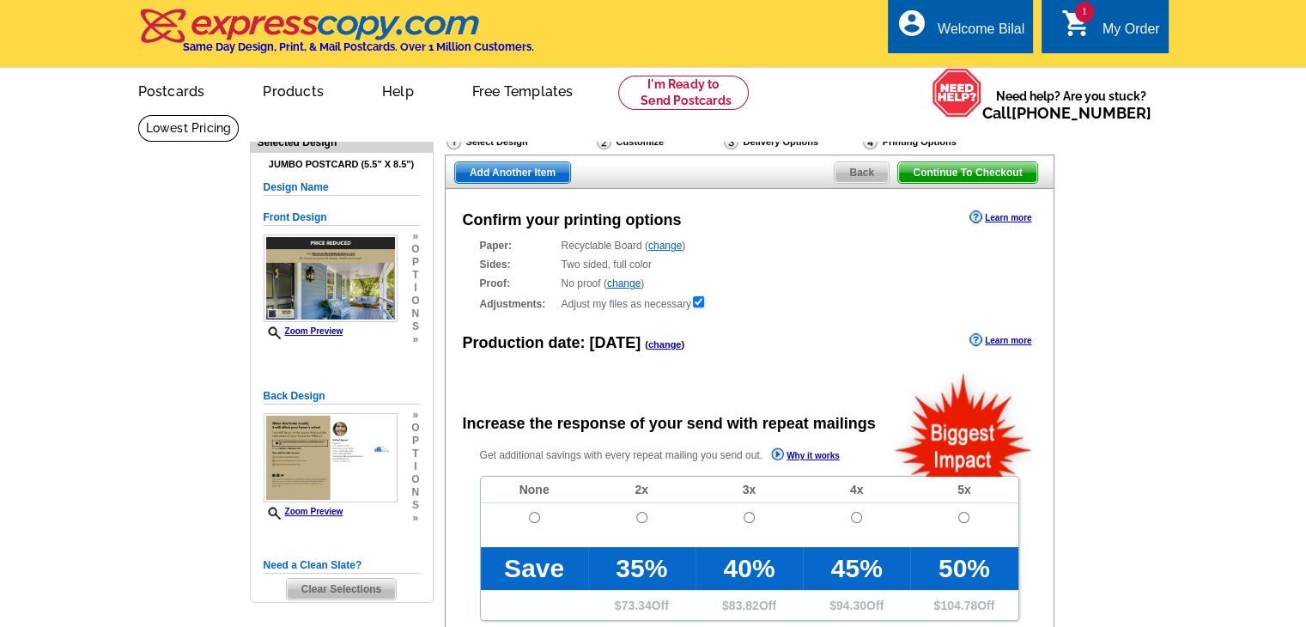
radio input "false"
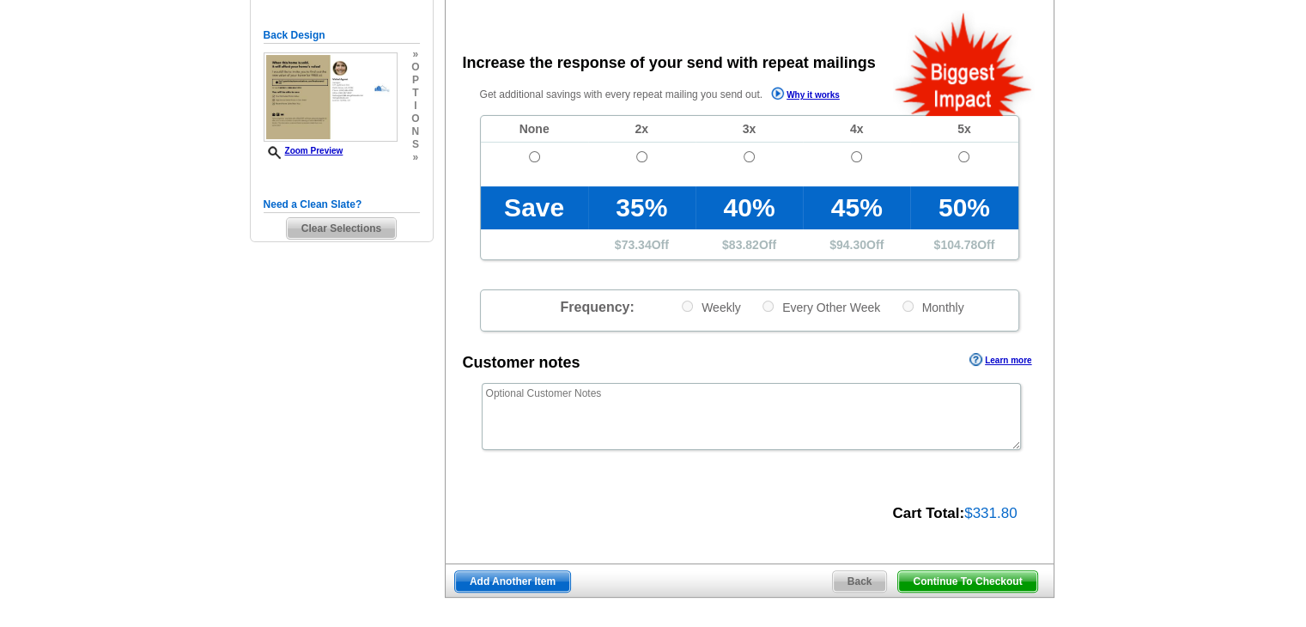
scroll to position [515, 0]
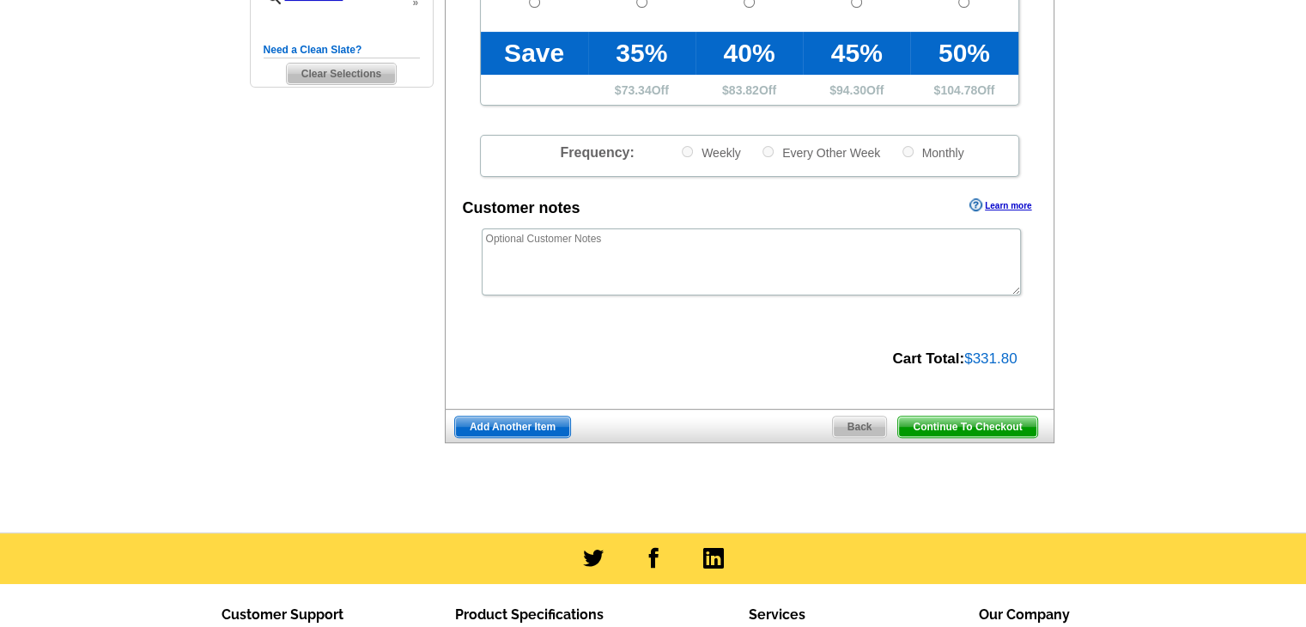
click at [963, 427] on span "Continue To Checkout" at bounding box center [967, 426] width 138 height 21
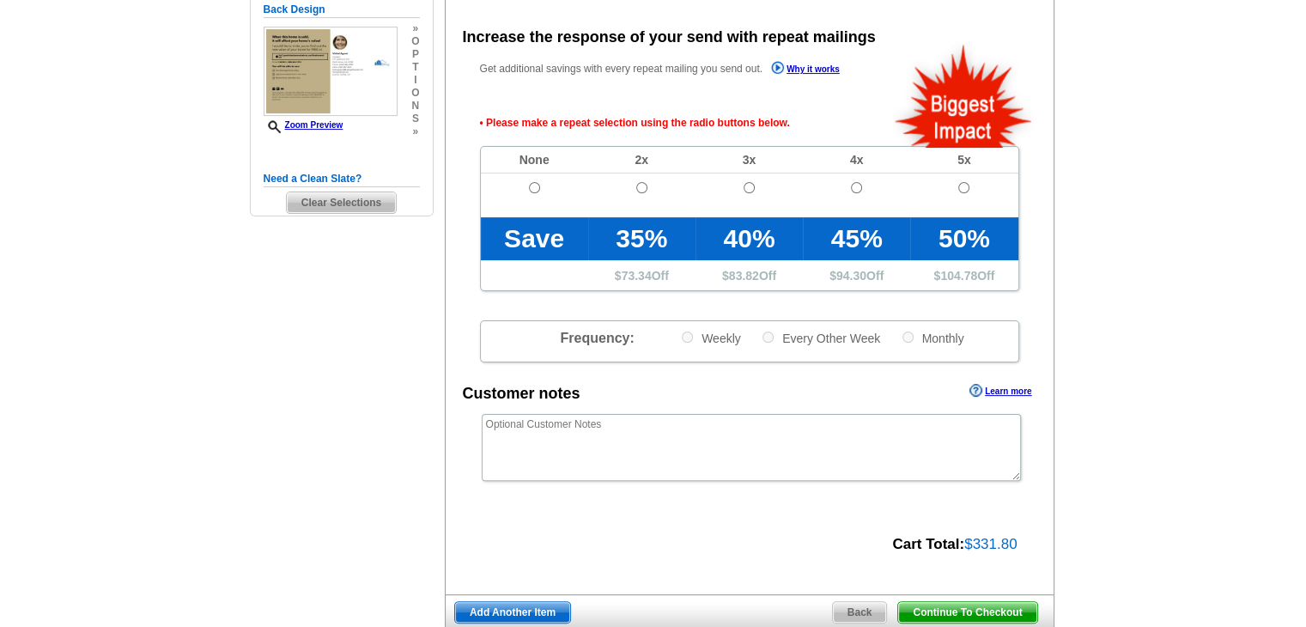
scroll to position [385, 0]
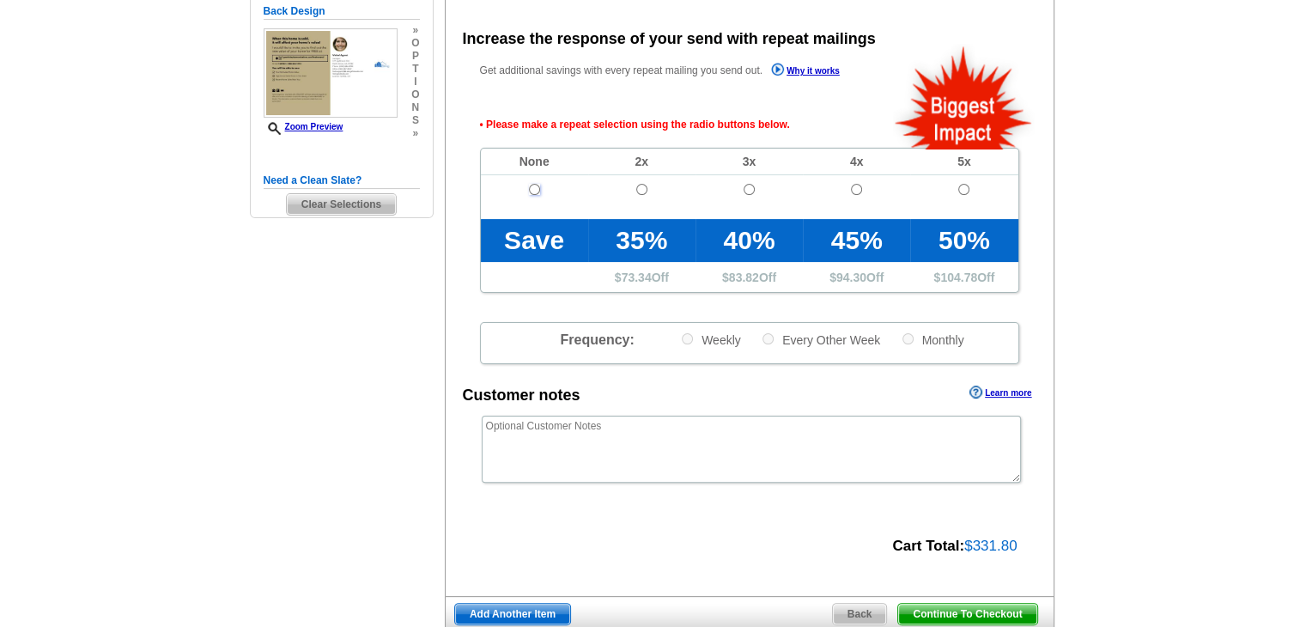
click at [531, 190] on input "radio" at bounding box center [534, 189] width 11 height 11
radio input "true"
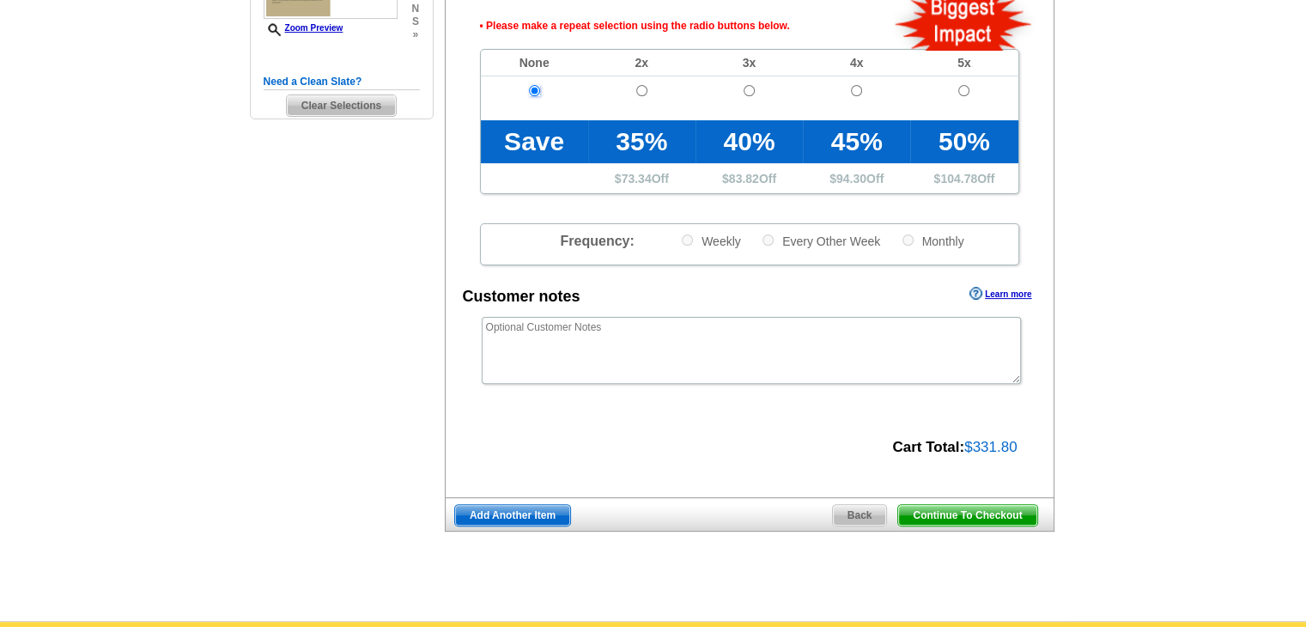
scroll to position [642, 0]
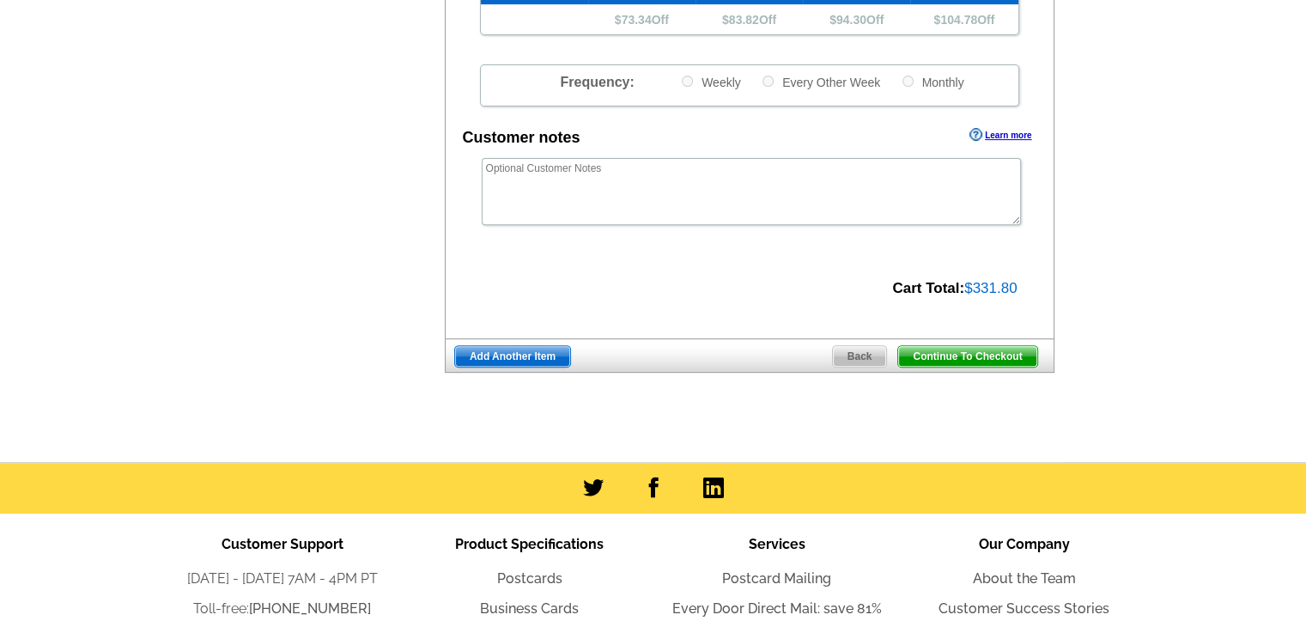
drag, startPoint x: 958, startPoint y: 355, endPoint x: 1318, endPoint y: 396, distance: 362.1
click at [958, 355] on span "Continue To Checkout" at bounding box center [967, 356] width 138 height 21
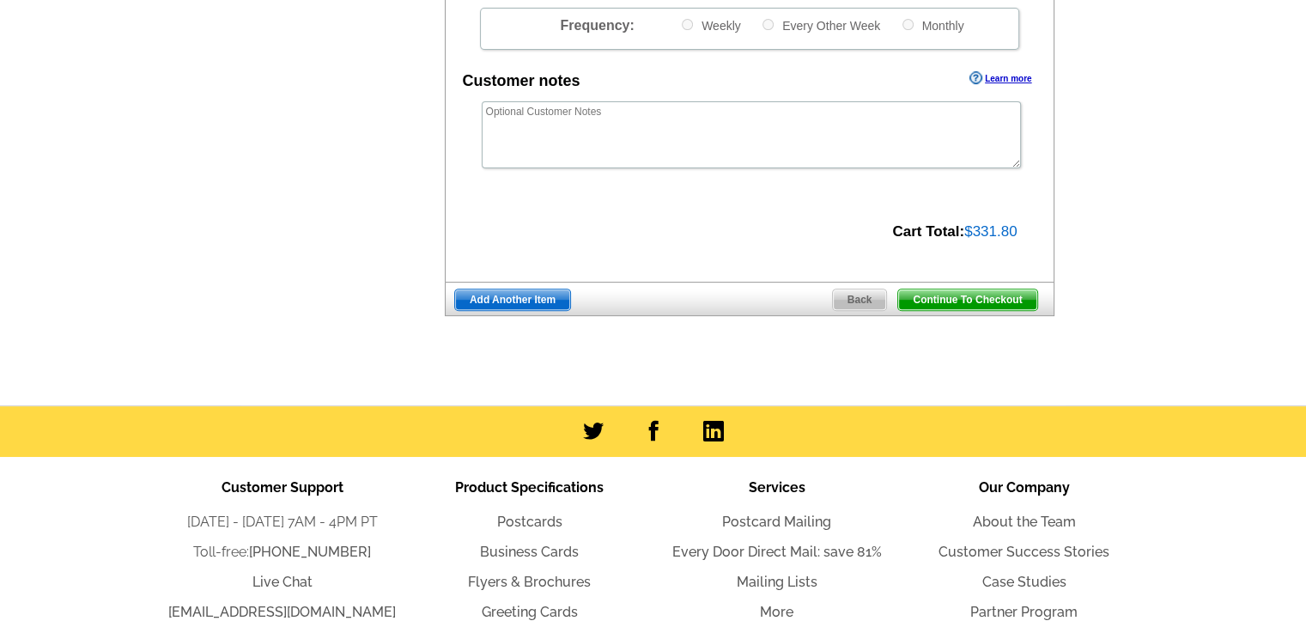
scroll to position [585, 0]
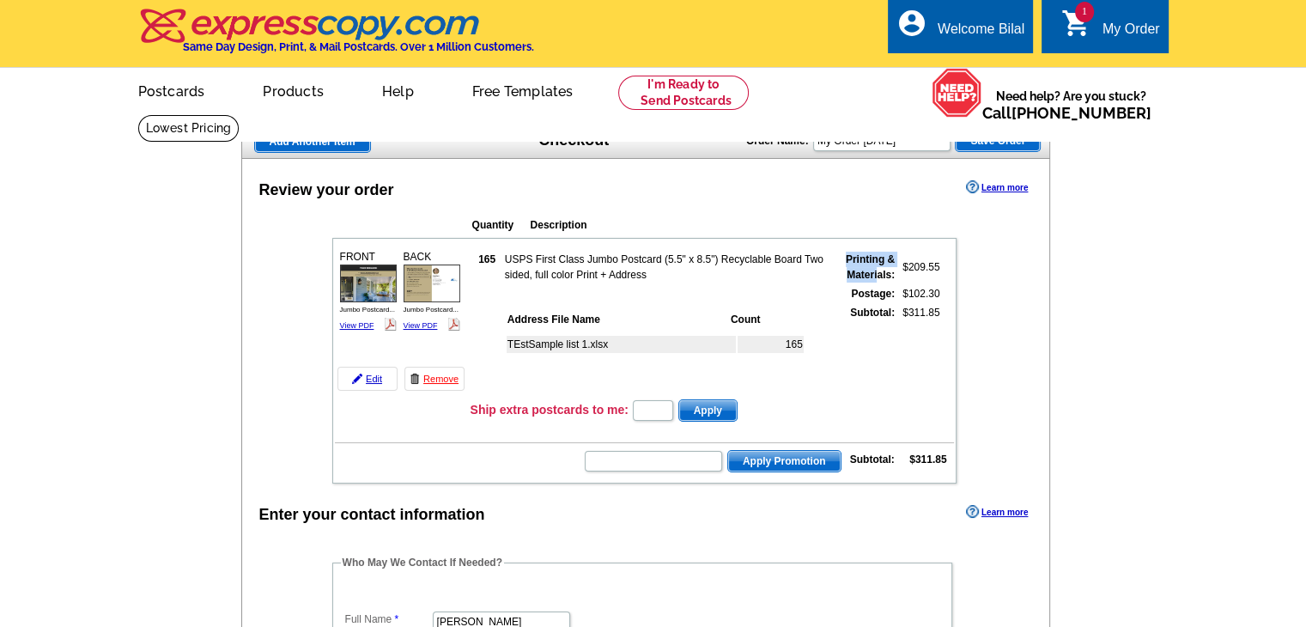
drag, startPoint x: 847, startPoint y: 257, endPoint x: 876, endPoint y: 276, distance: 34.5
click at [876, 276] on strong "Printing & Materials:" at bounding box center [870, 266] width 49 height 27
click at [852, 304] on td "Subtotal:" at bounding box center [862, 348] width 66 height 89
click at [856, 299] on td "Postage:" at bounding box center [862, 293] width 66 height 17
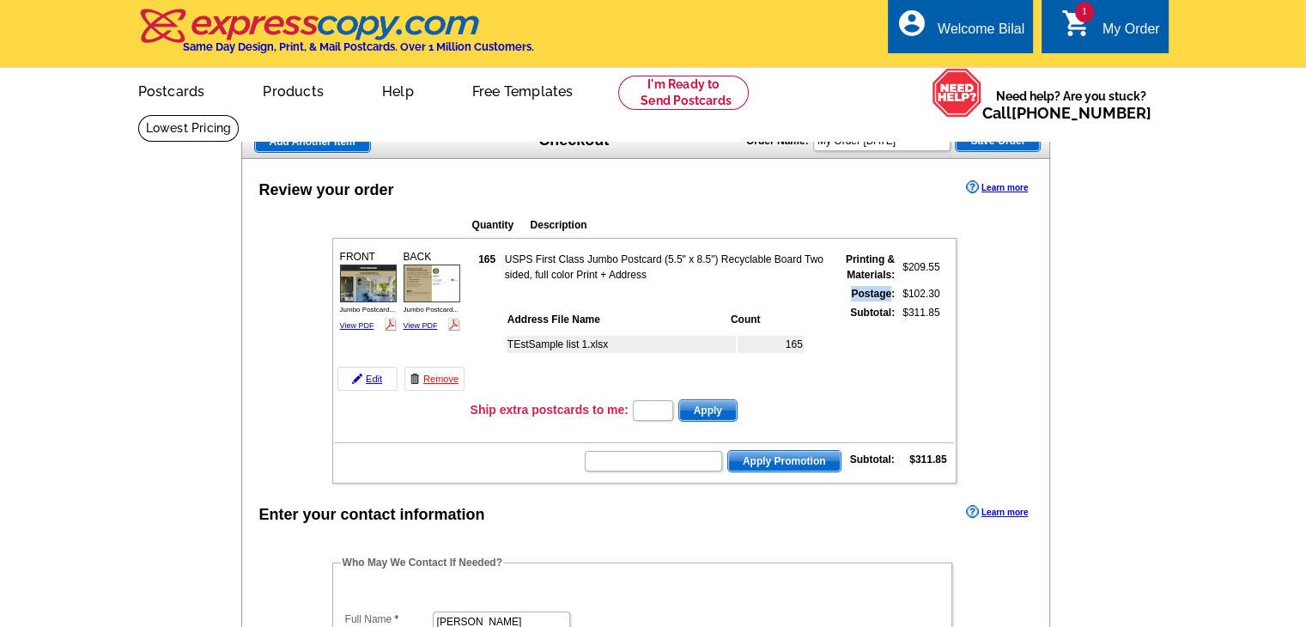
click at [856, 299] on td "Postage:" at bounding box center [862, 293] width 66 height 17
copy strong "Postage"
click at [897, 295] on td "$102.30" at bounding box center [918, 293] width 43 height 17
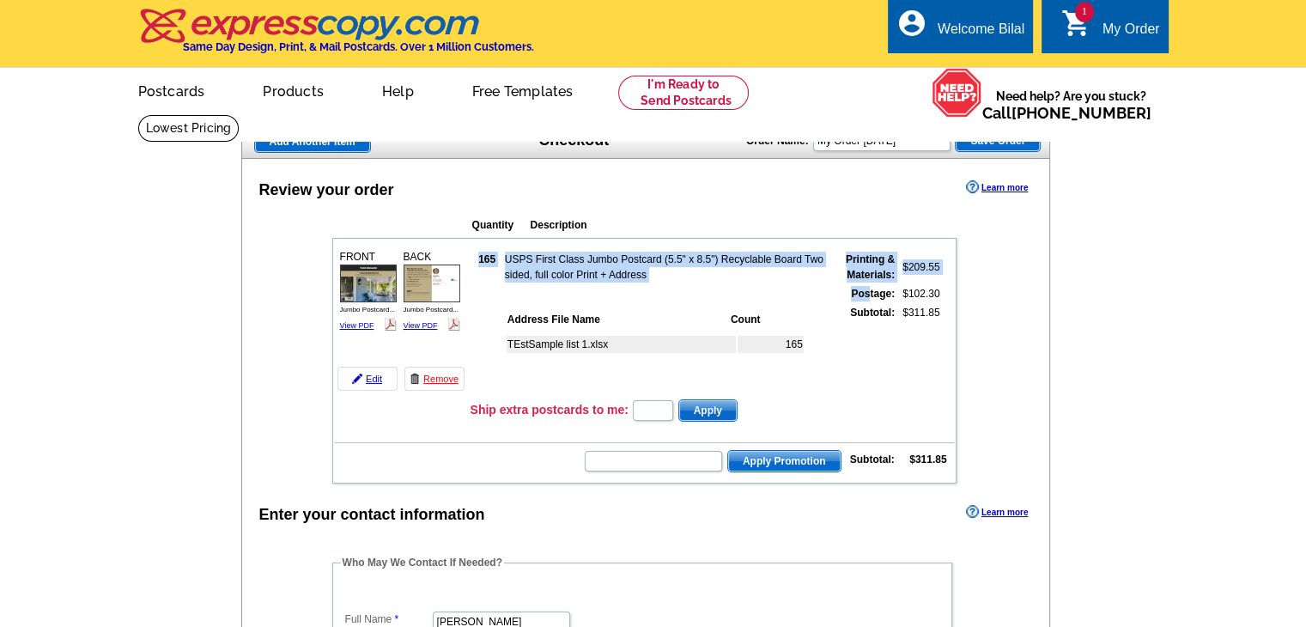
drag, startPoint x: 871, startPoint y: 293, endPoint x: 947, endPoint y: 293, distance: 76.4
click at [947, 293] on td "165 USPS First Class Jumbo Postcard (5.5" x 8.5") Recyclable Board Two sided, f…" at bounding box center [712, 320] width 484 height 152
click at [926, 293] on td "$102.30" at bounding box center [918, 293] width 43 height 17
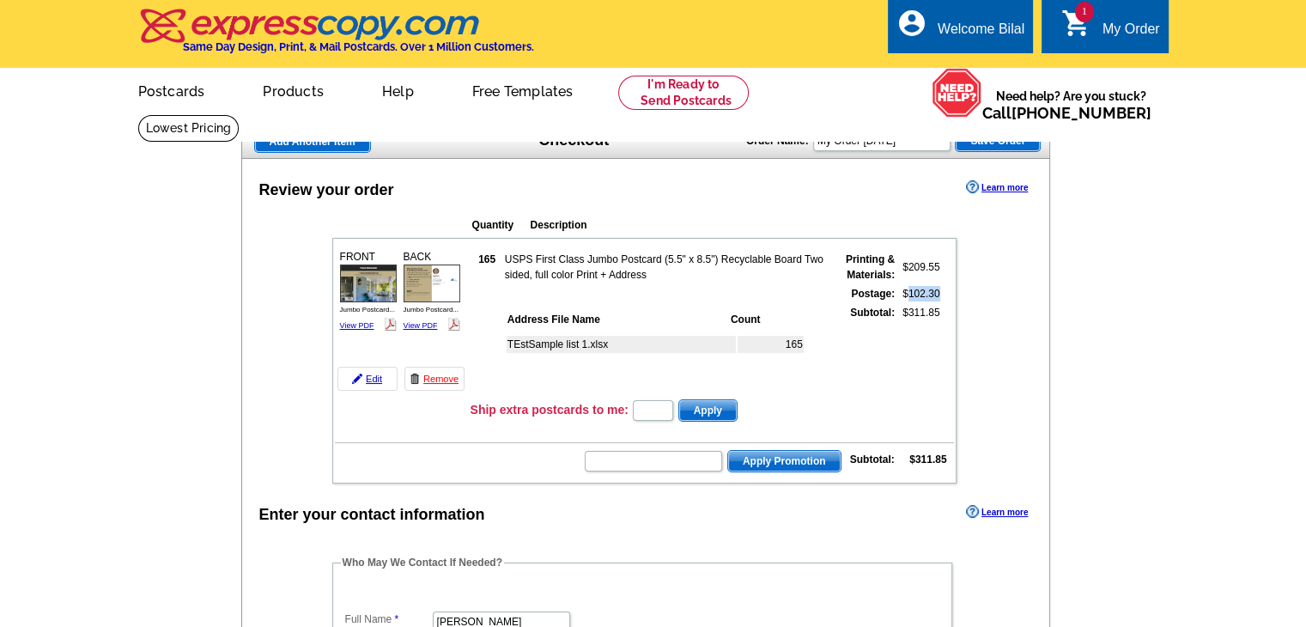
click at [926, 293] on td "$102.30" at bounding box center [918, 293] width 43 height 17
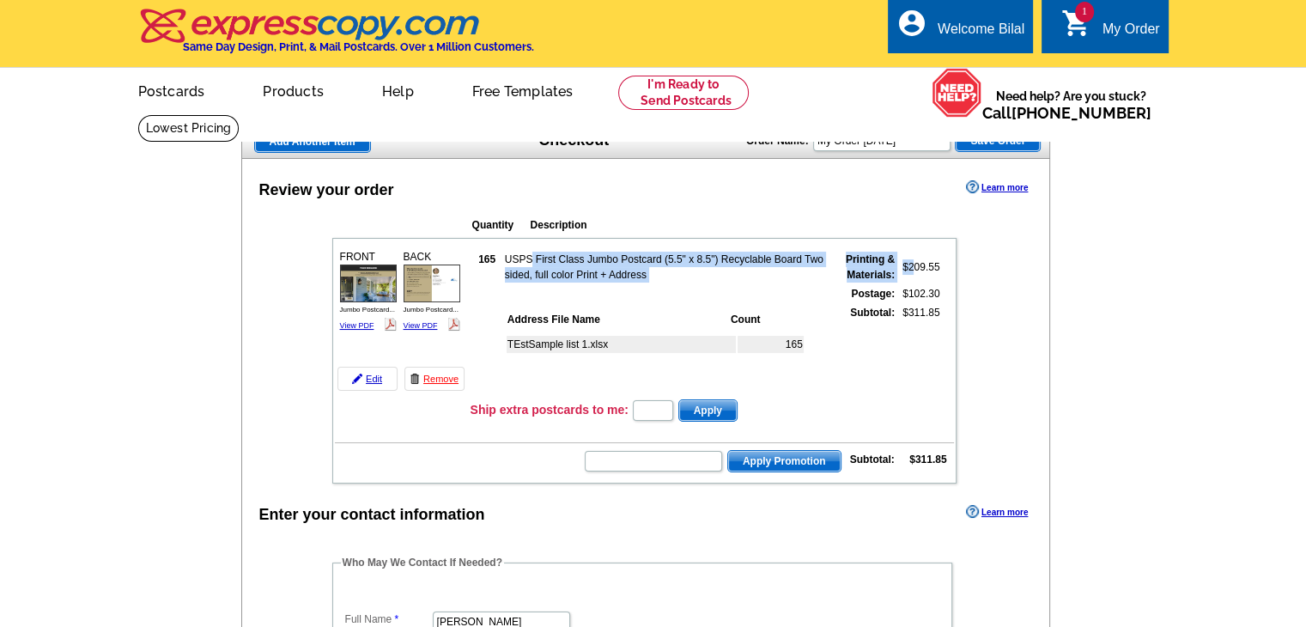
drag, startPoint x: 531, startPoint y: 255, endPoint x: 913, endPoint y: 264, distance: 383.0
click at [913, 264] on tr "165 USPS First Class Jumbo Postcard (5.5" x 8.5") Recyclable Board Two sided, f…" at bounding box center [706, 267] width 469 height 33
click at [790, 265] on td "USPS First Class Jumbo Postcard (5.5" x 8.5") Recyclable Board Two sided, full …" at bounding box center [666, 267] width 324 height 33
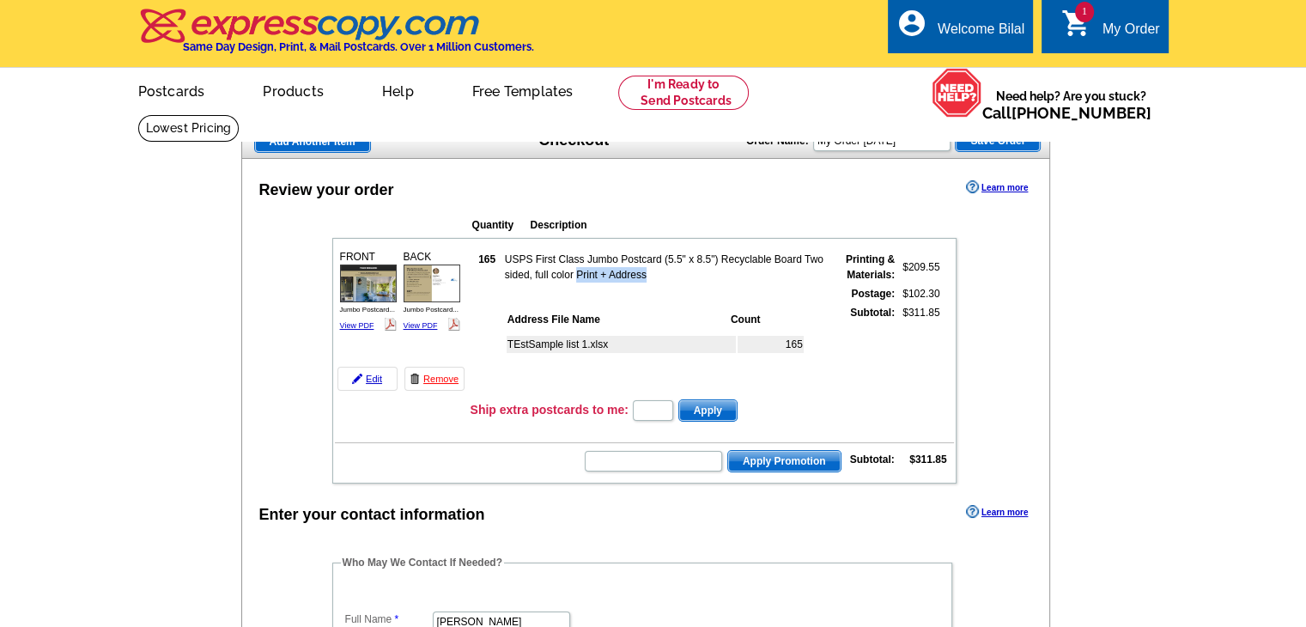
drag, startPoint x: 575, startPoint y: 276, endPoint x: 697, endPoint y: 276, distance: 121.9
click at [697, 276] on td "USPS First Class Jumbo Postcard (5.5" x 8.5") Recyclable Board Two sided, full …" at bounding box center [666, 267] width 324 height 33
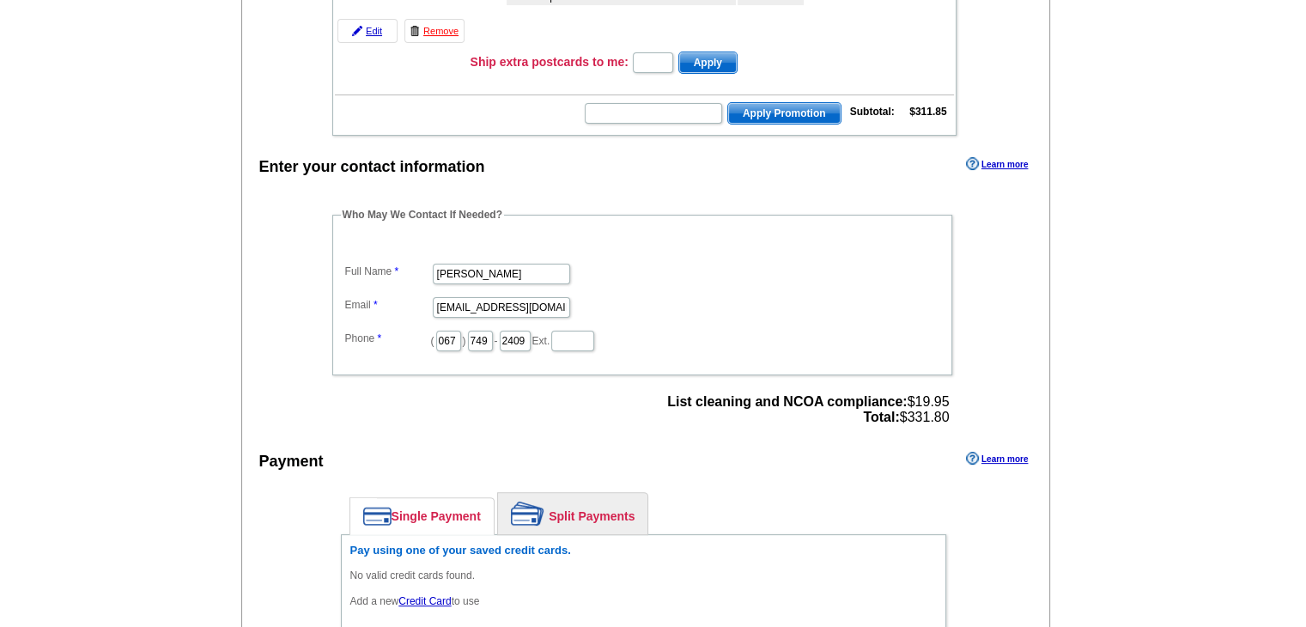
scroll to position [515, 0]
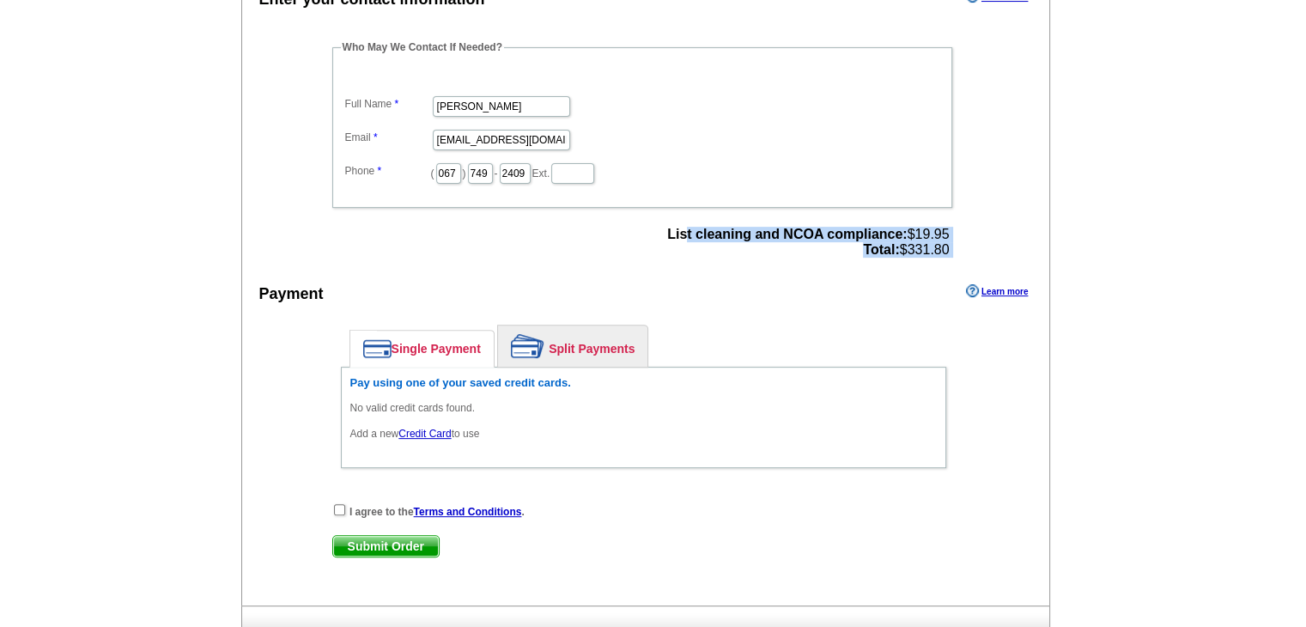
drag, startPoint x: 683, startPoint y: 232, endPoint x: 961, endPoint y: 228, distance: 278.2
click at [961, 228] on div "Who May We Contact If Needed? Full Name [PERSON_NAME] Email [EMAIL_ADDRESS][DOM…" at bounding box center [643, 150] width 691 height 223
click at [958, 228] on div "Who May We Contact If Needed? Full Name [PERSON_NAME] Email [EMAIL_ADDRESS][DOM…" at bounding box center [643, 150] width 691 height 223
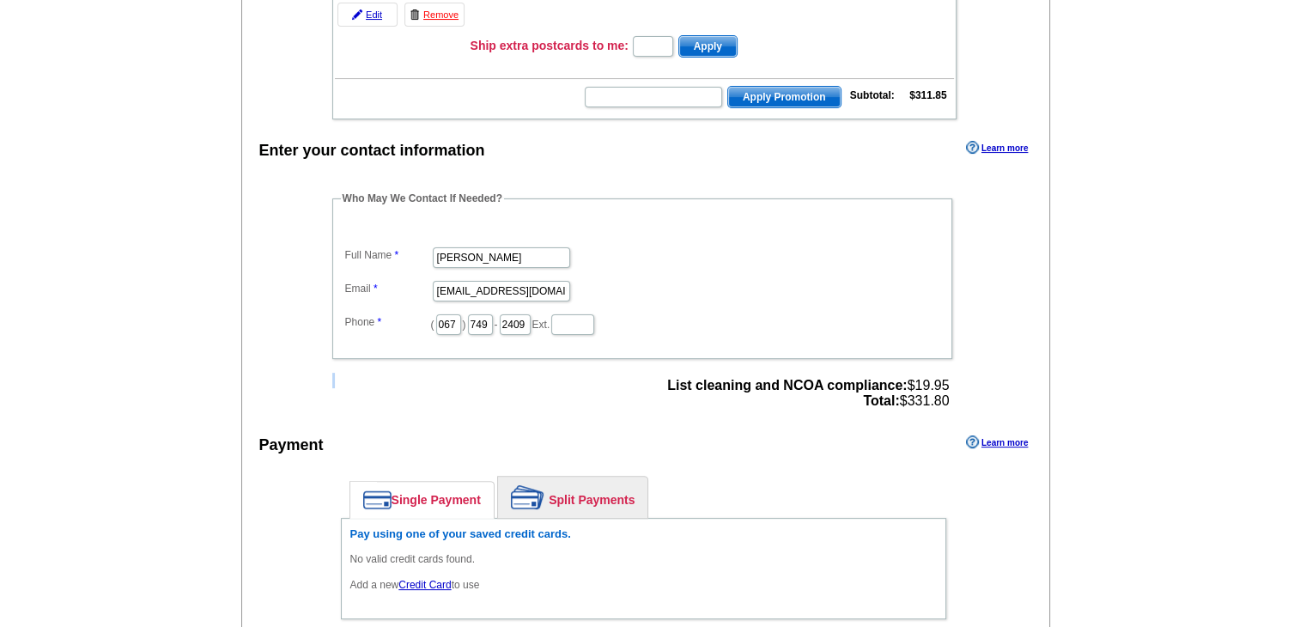
scroll to position [172, 0]
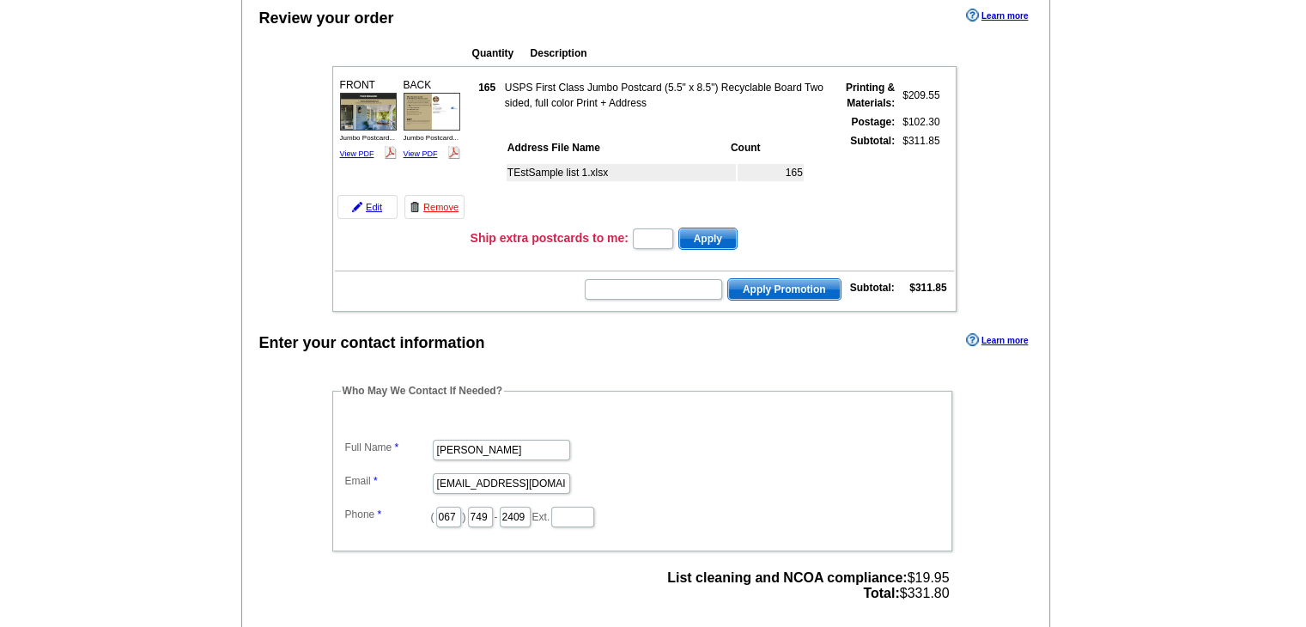
click at [917, 286] on strong "$311.85" at bounding box center [927, 288] width 37 height 12
drag, startPoint x: 917, startPoint y: 286, endPoint x: 941, endPoint y: 280, distance: 24.8
click at [941, 282] on strong "$311.85" at bounding box center [927, 288] width 37 height 12
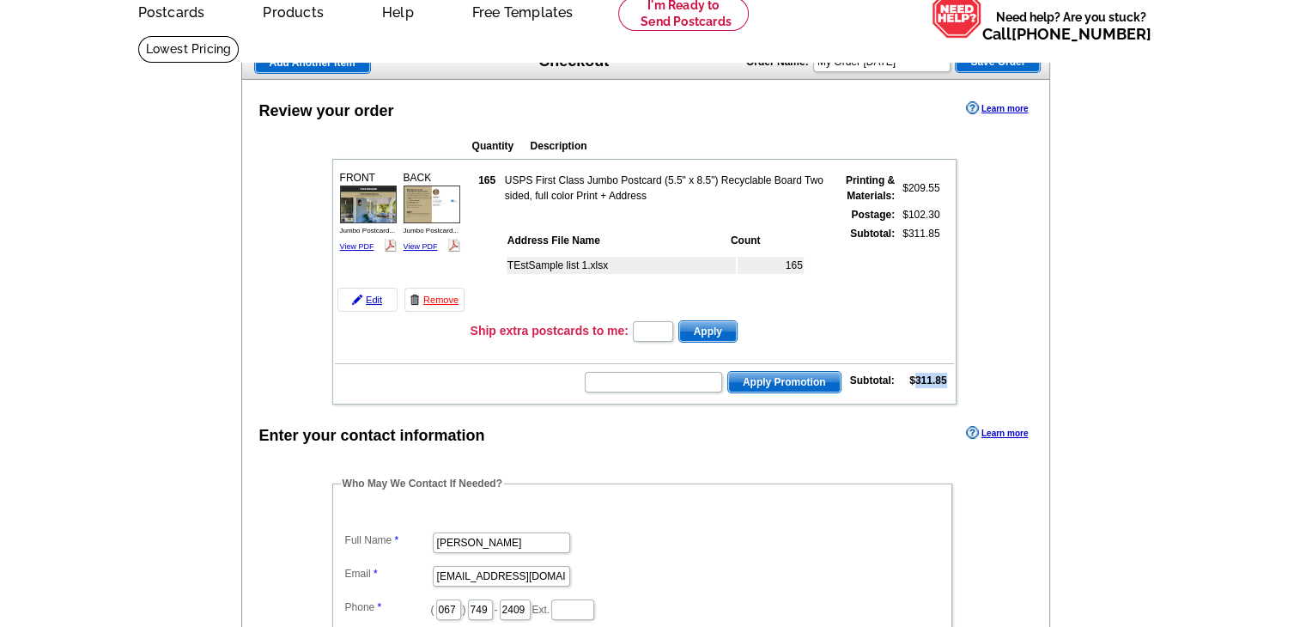
scroll to position [0, 0]
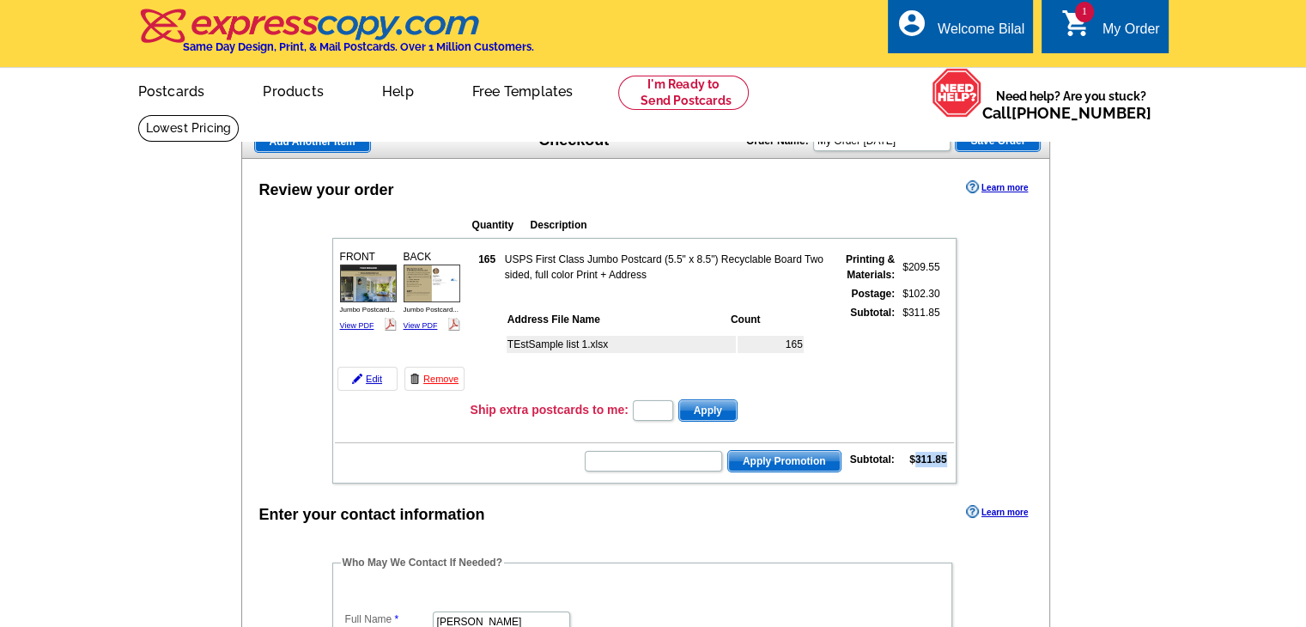
click at [1072, 32] on icon "shopping_cart" at bounding box center [1076, 23] width 31 height 31
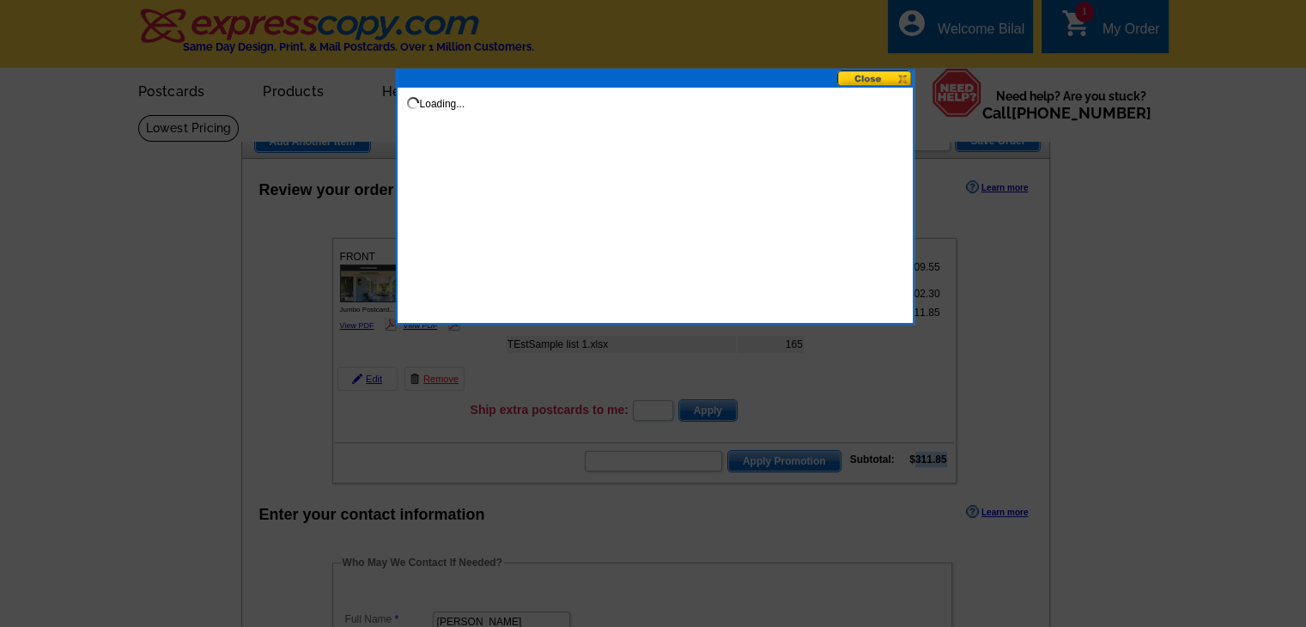
click at [877, 76] on button at bounding box center [875, 78] width 76 height 16
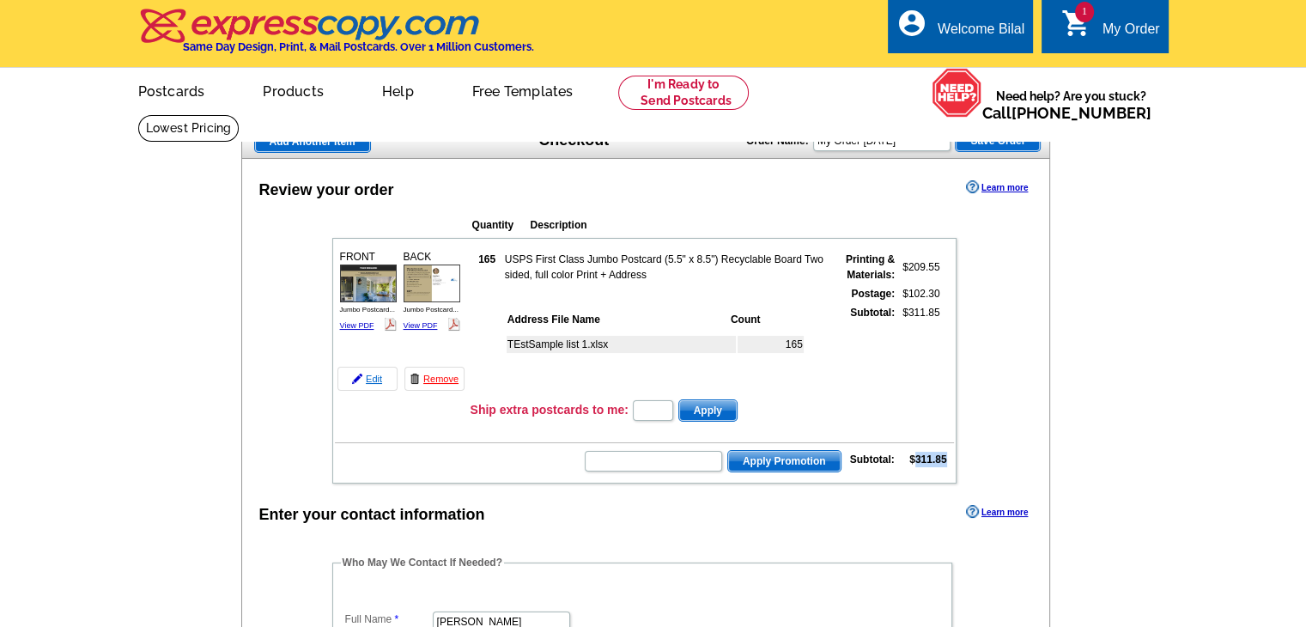
click at [373, 375] on link "Edit" at bounding box center [367, 379] width 60 height 24
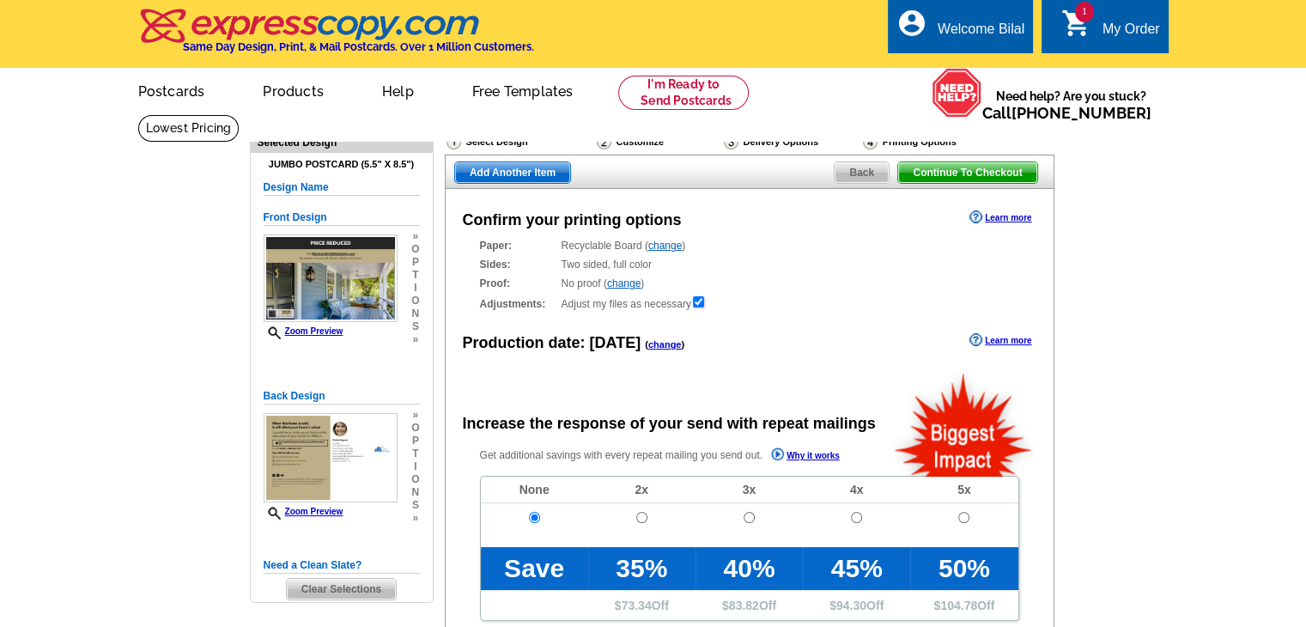
radio input "false"
click at [783, 139] on div "Delivery Options" at bounding box center [791, 143] width 139 height 21
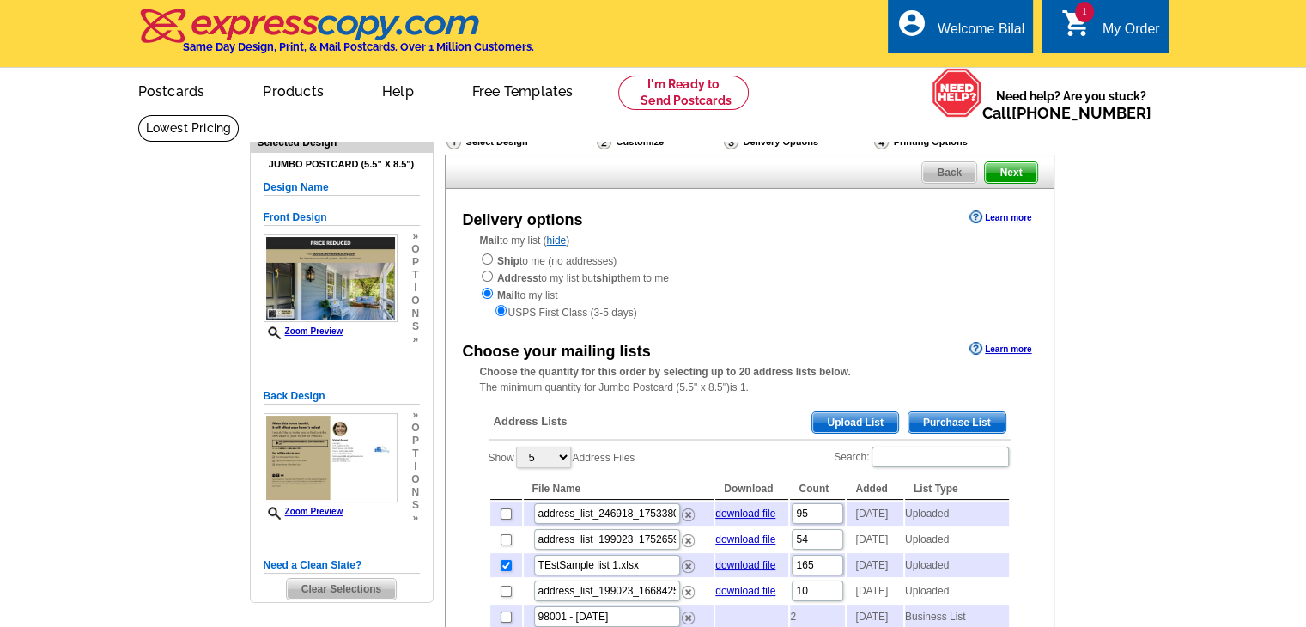
click at [520, 258] on div "Ship to me (no addresses) Address to my list but ship them to me Mail to my lis…" at bounding box center [749, 286] width 539 height 69
click at [484, 262] on input "radio" at bounding box center [487, 258] width 11 height 11
radio input "true"
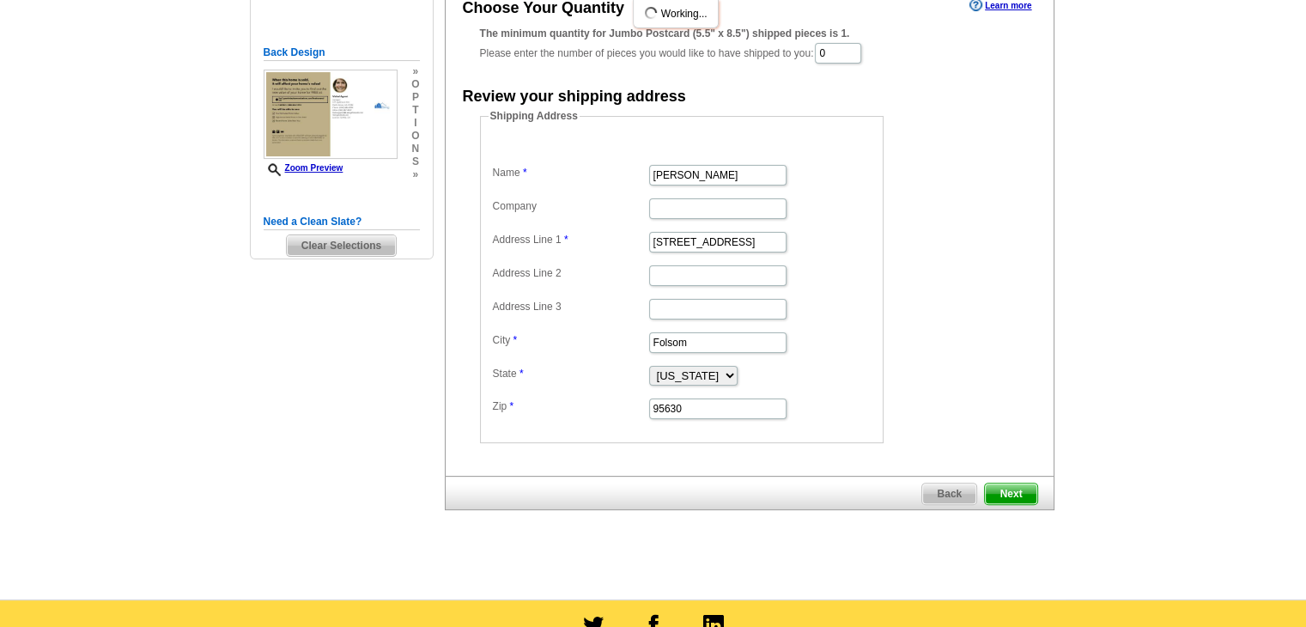
scroll to position [86, 0]
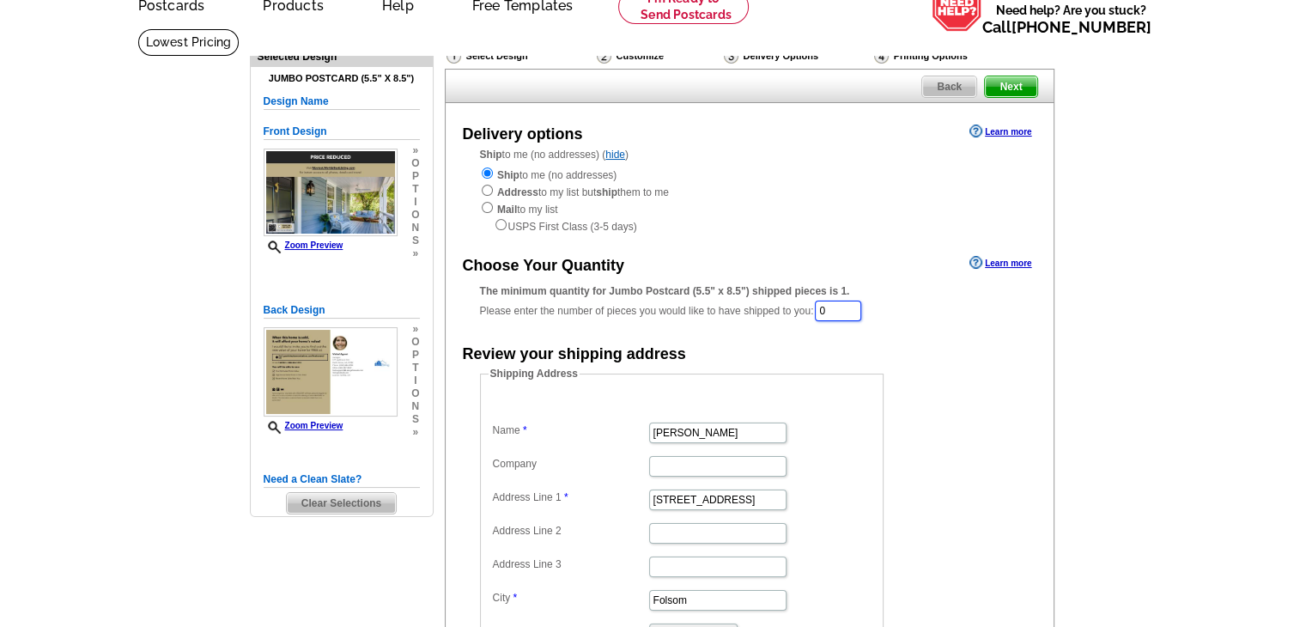
click at [844, 319] on input "0" at bounding box center [838, 310] width 46 height 21
type input "50"
click at [975, 359] on div "Review your shipping address" at bounding box center [750, 355] width 608 height 26
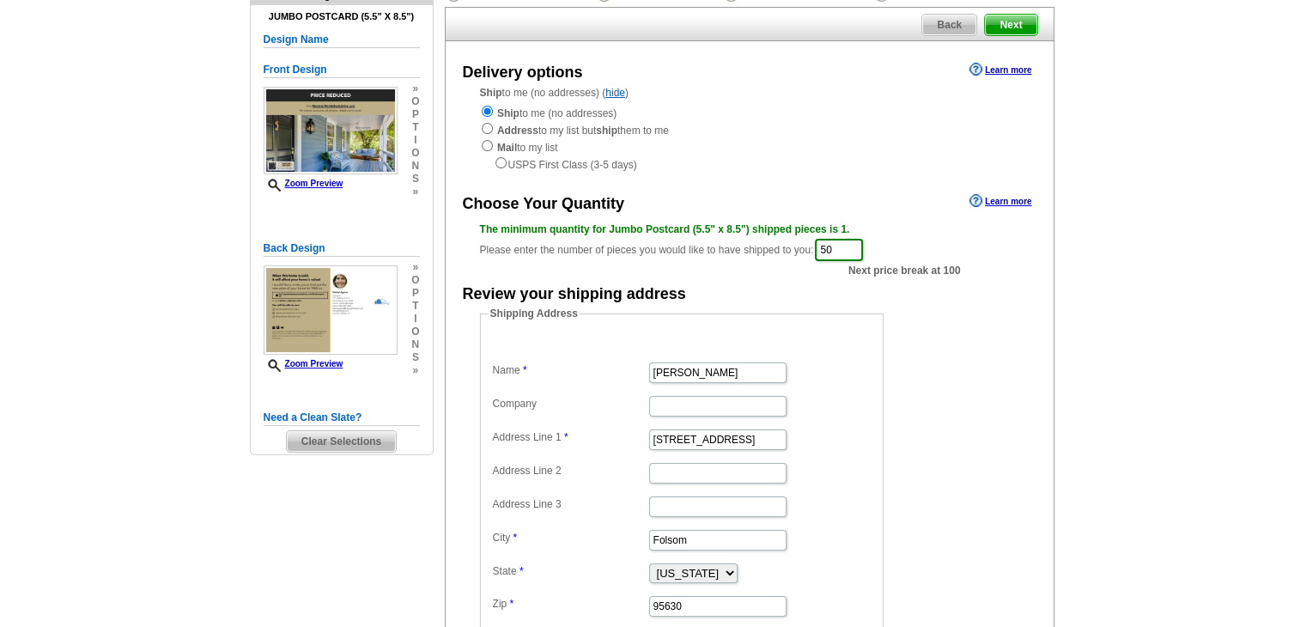
scroll to position [343, 0]
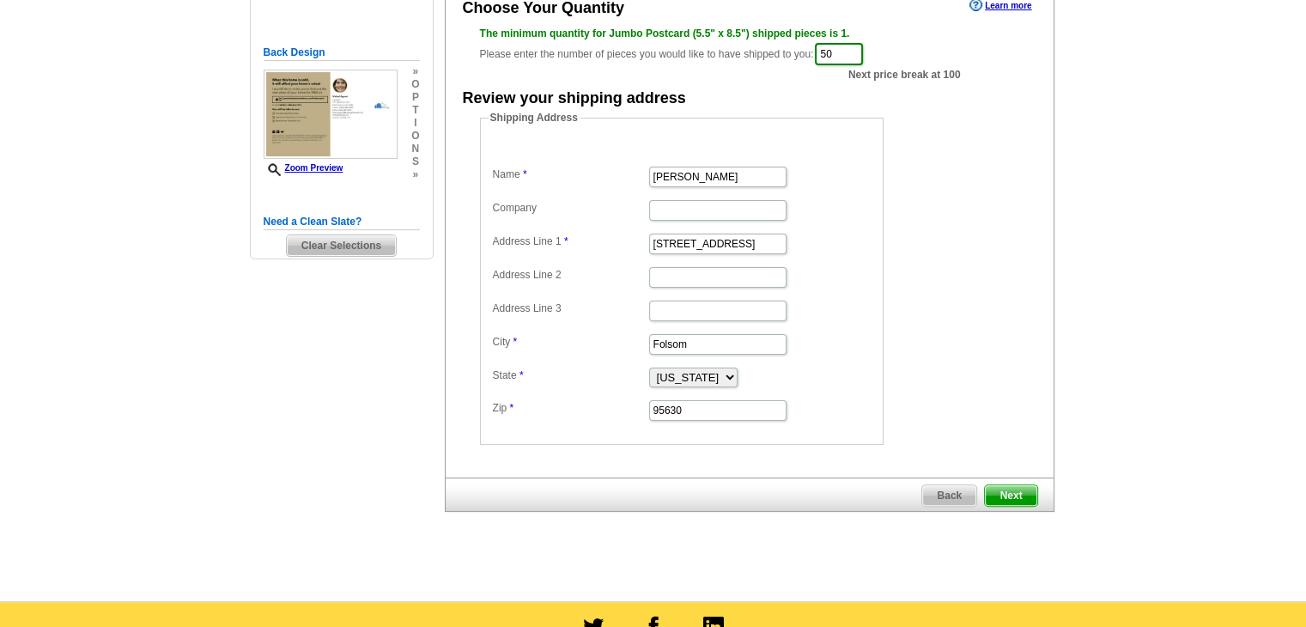
click at [1004, 495] on span "Next" at bounding box center [1011, 495] width 52 height 21
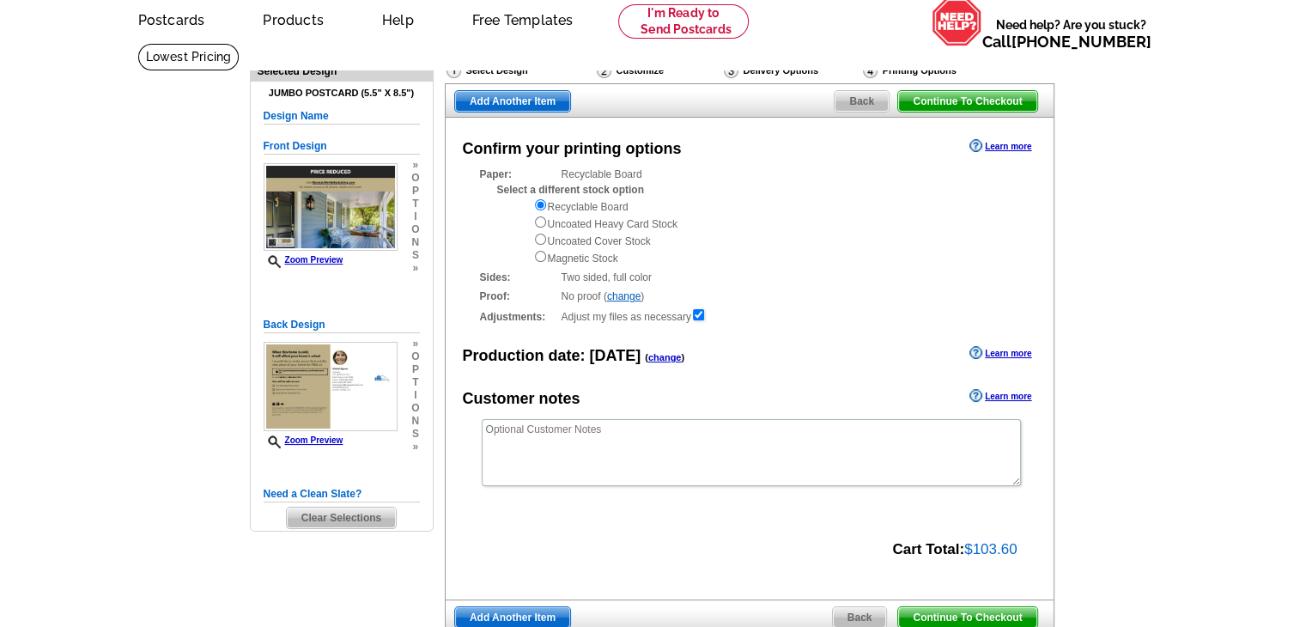
scroll to position [258, 0]
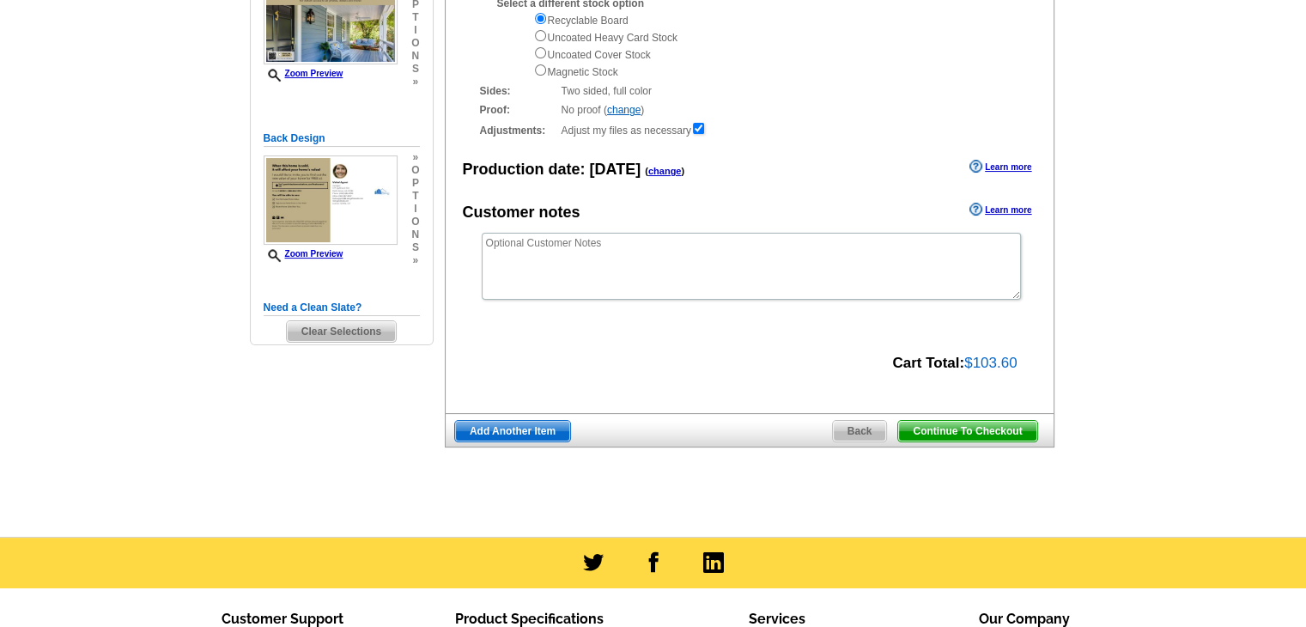
click at [638, 37] on div "Recyclable Board Uncoated Heavy Card Stock Uncoated Cover Stock Magnetic Stock" at bounding box center [776, 45] width 486 height 69
click at [539, 37] on input "radio" at bounding box center [540, 35] width 11 height 11
radio input "true"
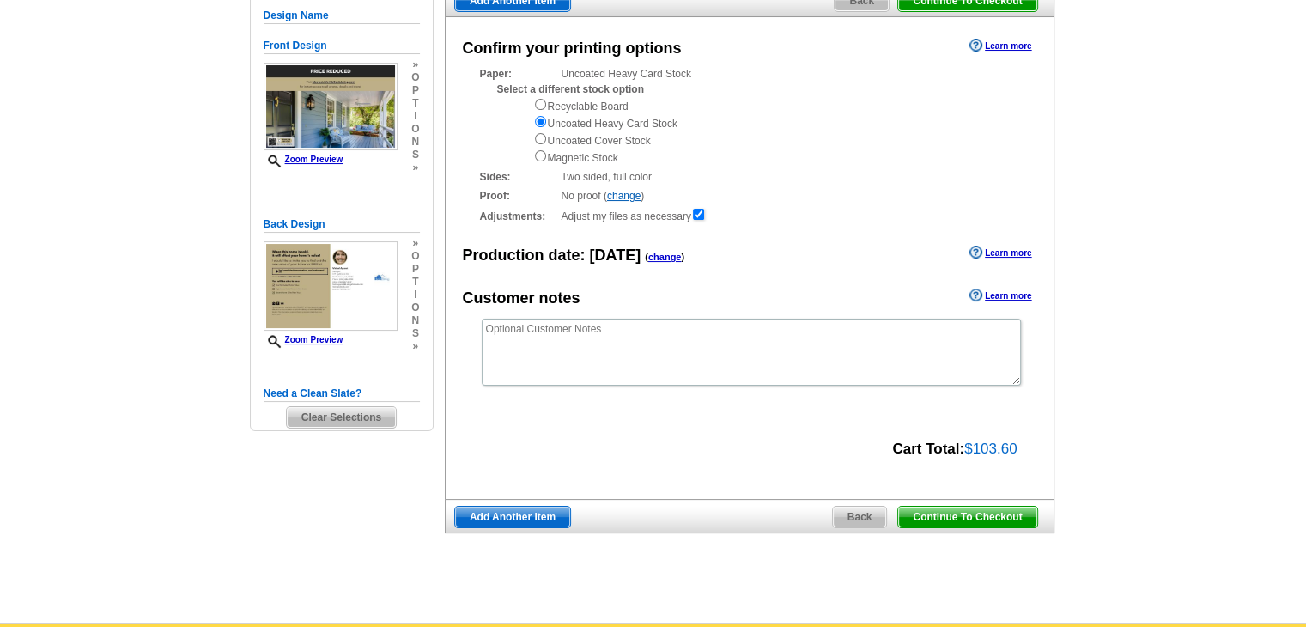
scroll to position [86, 0]
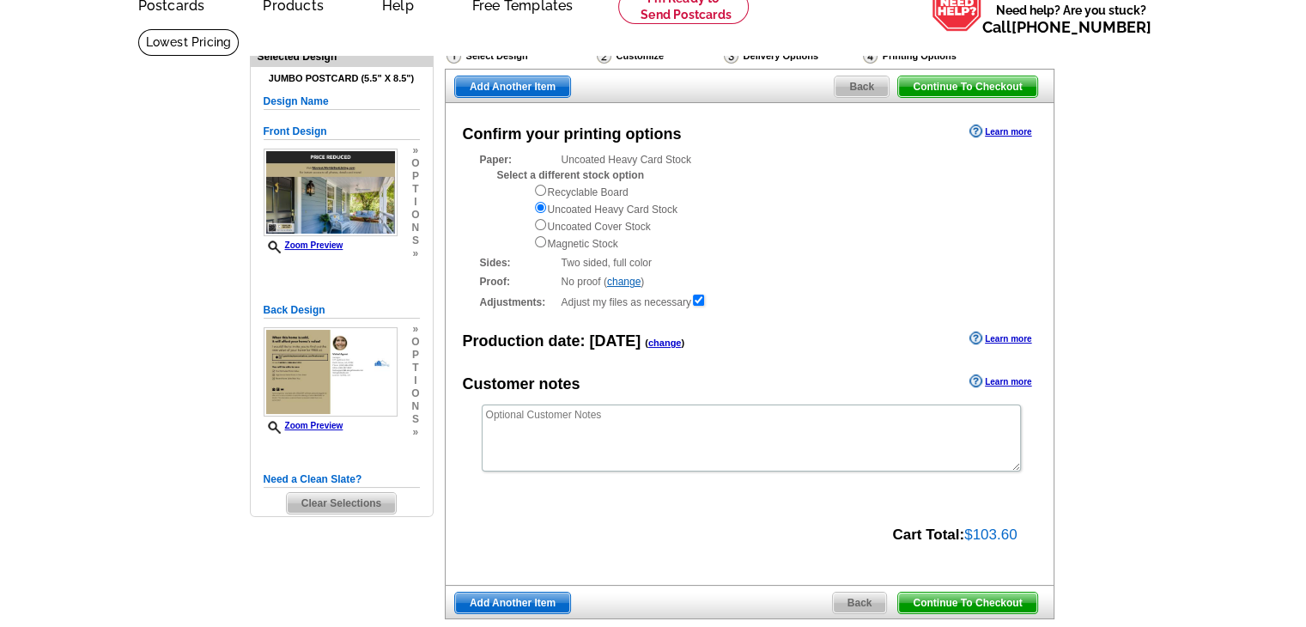
click at [1157, 108] on main "Need Help? call 800-260-5887, chat with support, or have our designers make som…" at bounding box center [653, 368] width 1306 height 680
click at [946, 608] on span "Continue To Checkout" at bounding box center [967, 602] width 138 height 21
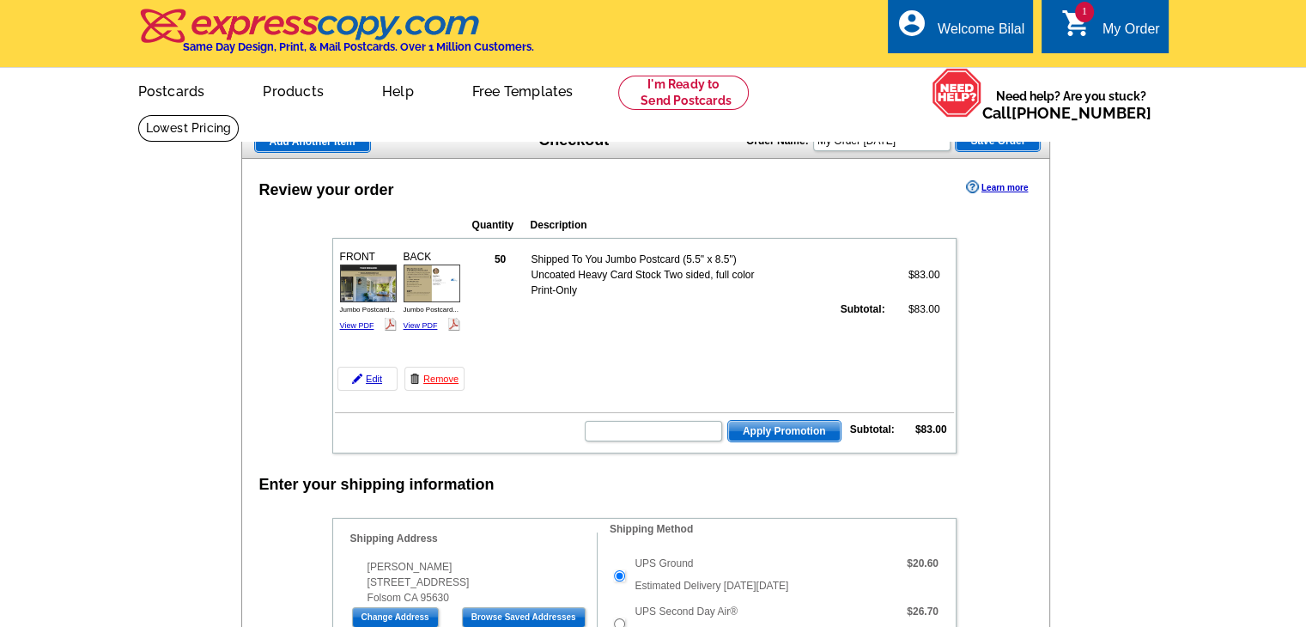
click at [924, 273] on td "$83.00" at bounding box center [914, 275] width 53 height 48
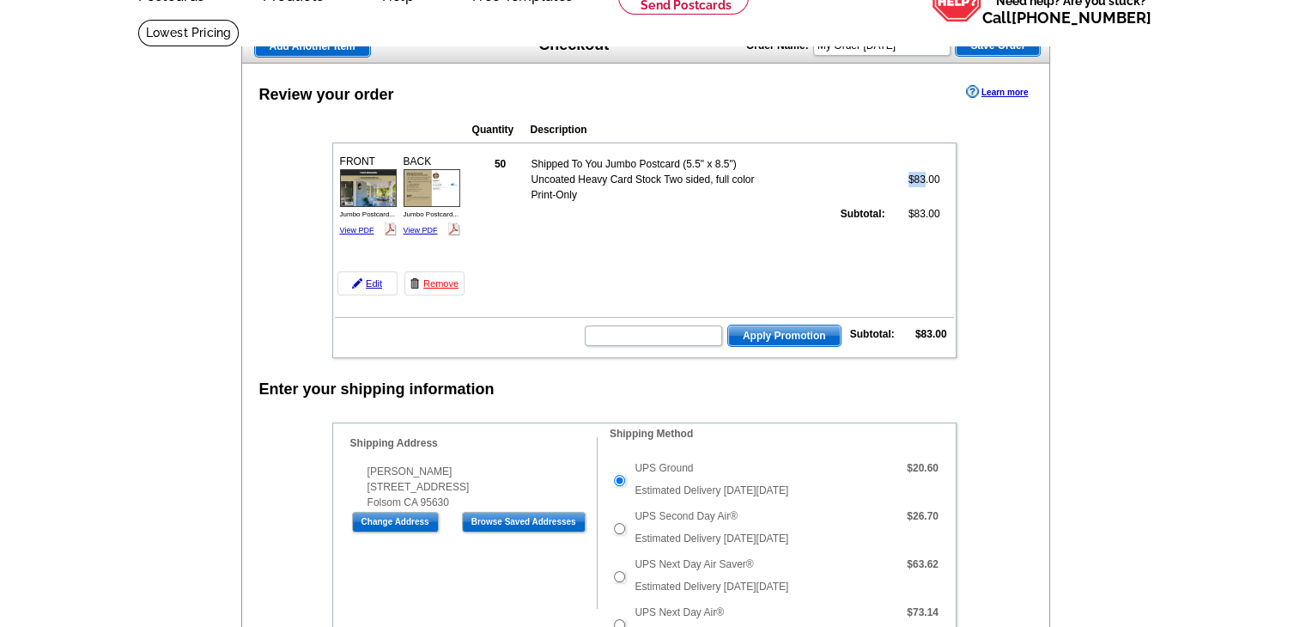
scroll to position [86, 0]
